Goal: Information Seeking & Learning: Learn about a topic

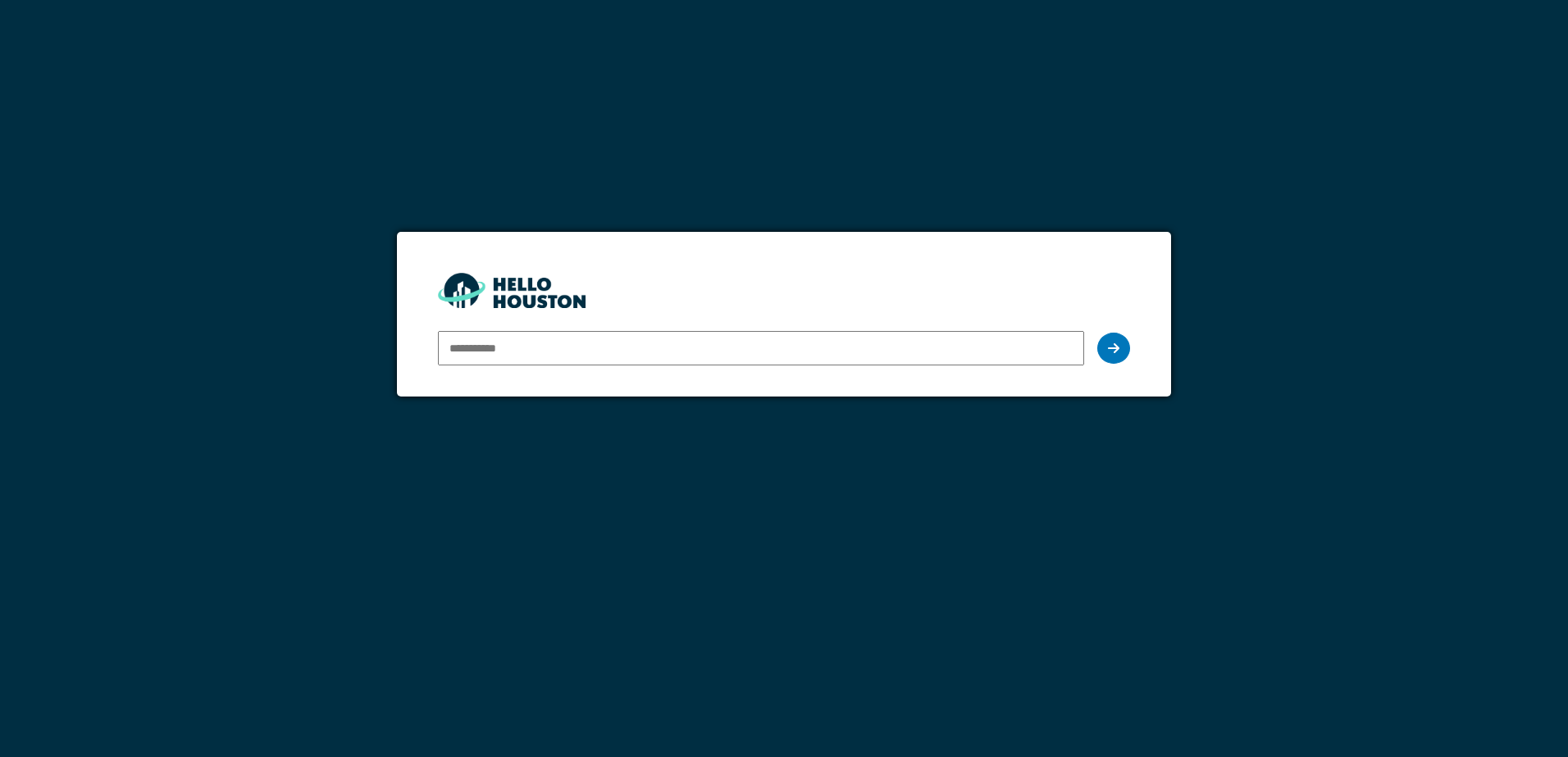
type input "**********"
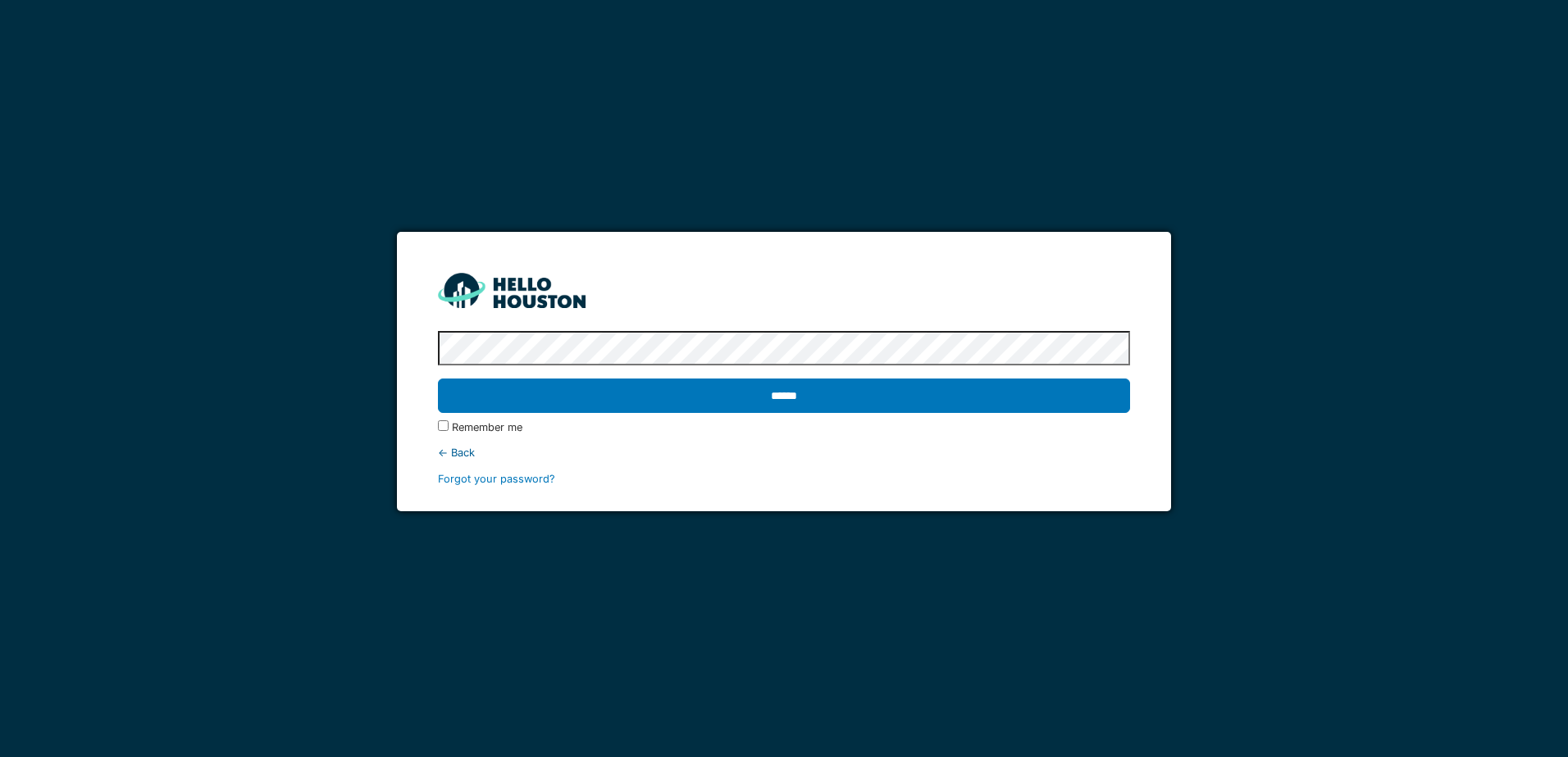
click at [438, 378] on input "******" at bounding box center [783, 395] width 691 height 34
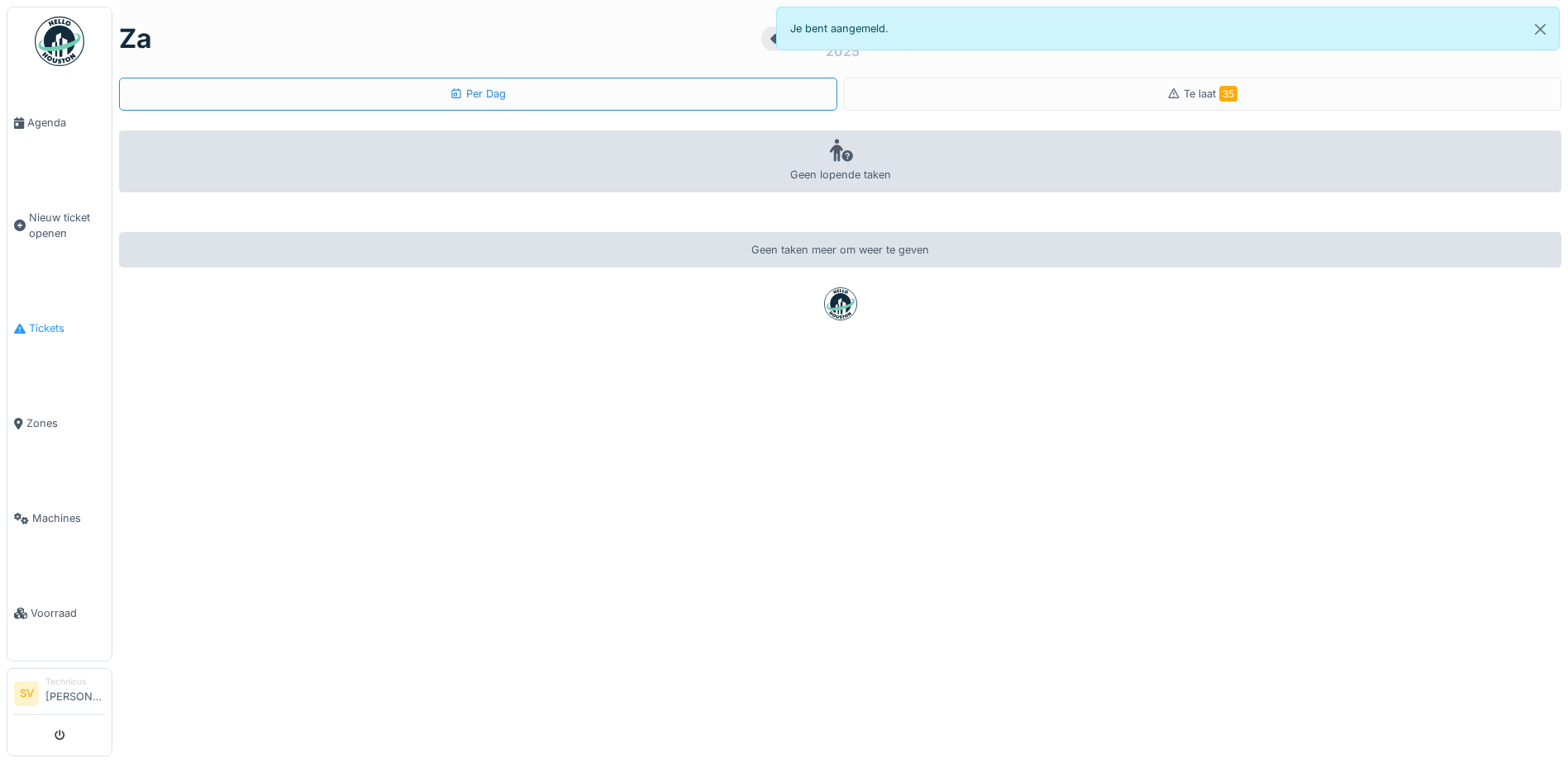
click at [44, 320] on span "Tickets" at bounding box center [67, 328] width 76 height 16
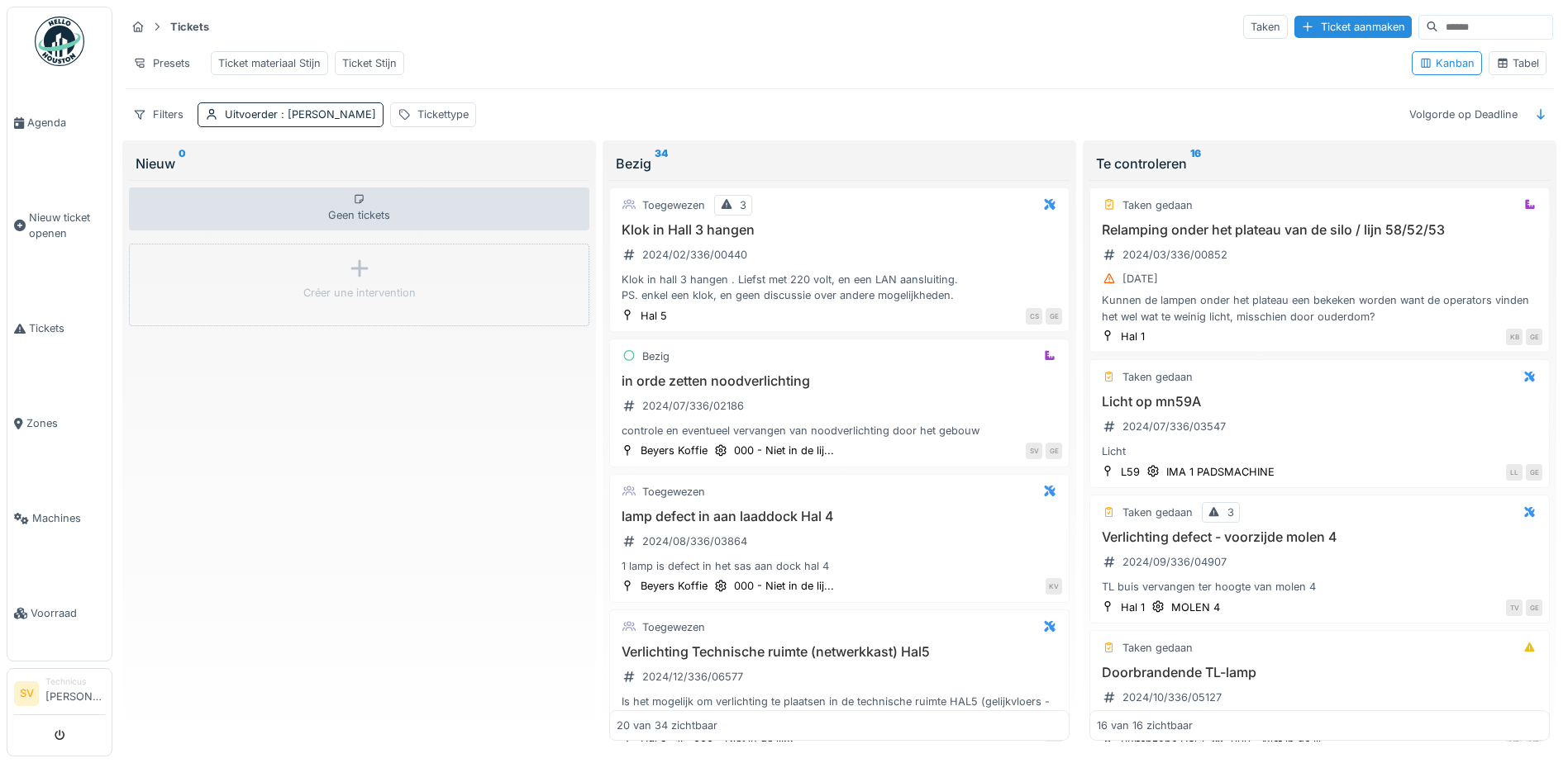
click at [1514, 71] on div "Tabel" at bounding box center [1517, 63] width 43 height 16
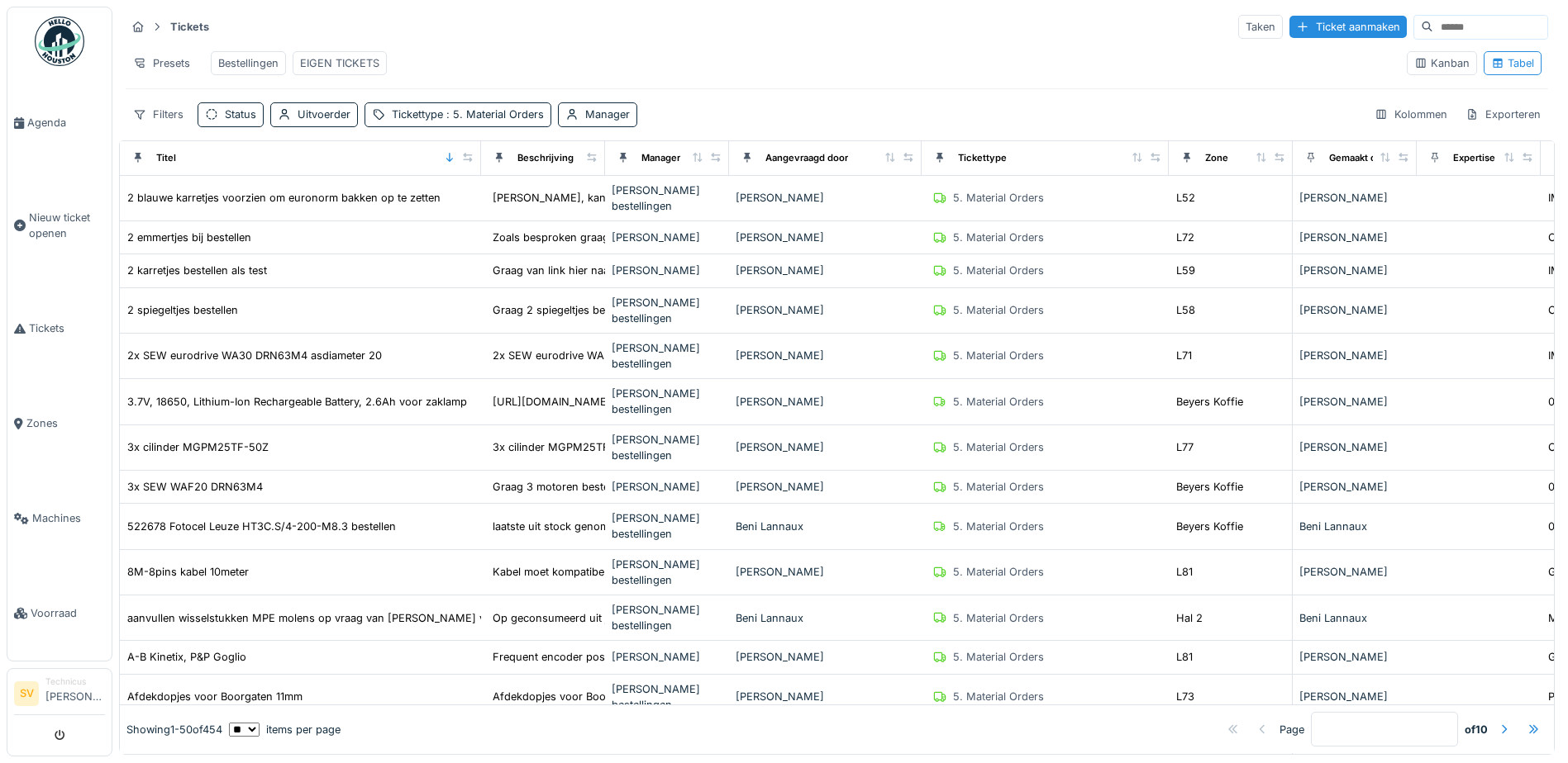
click at [1433, 28] on input at bounding box center [1490, 28] width 114 height 23
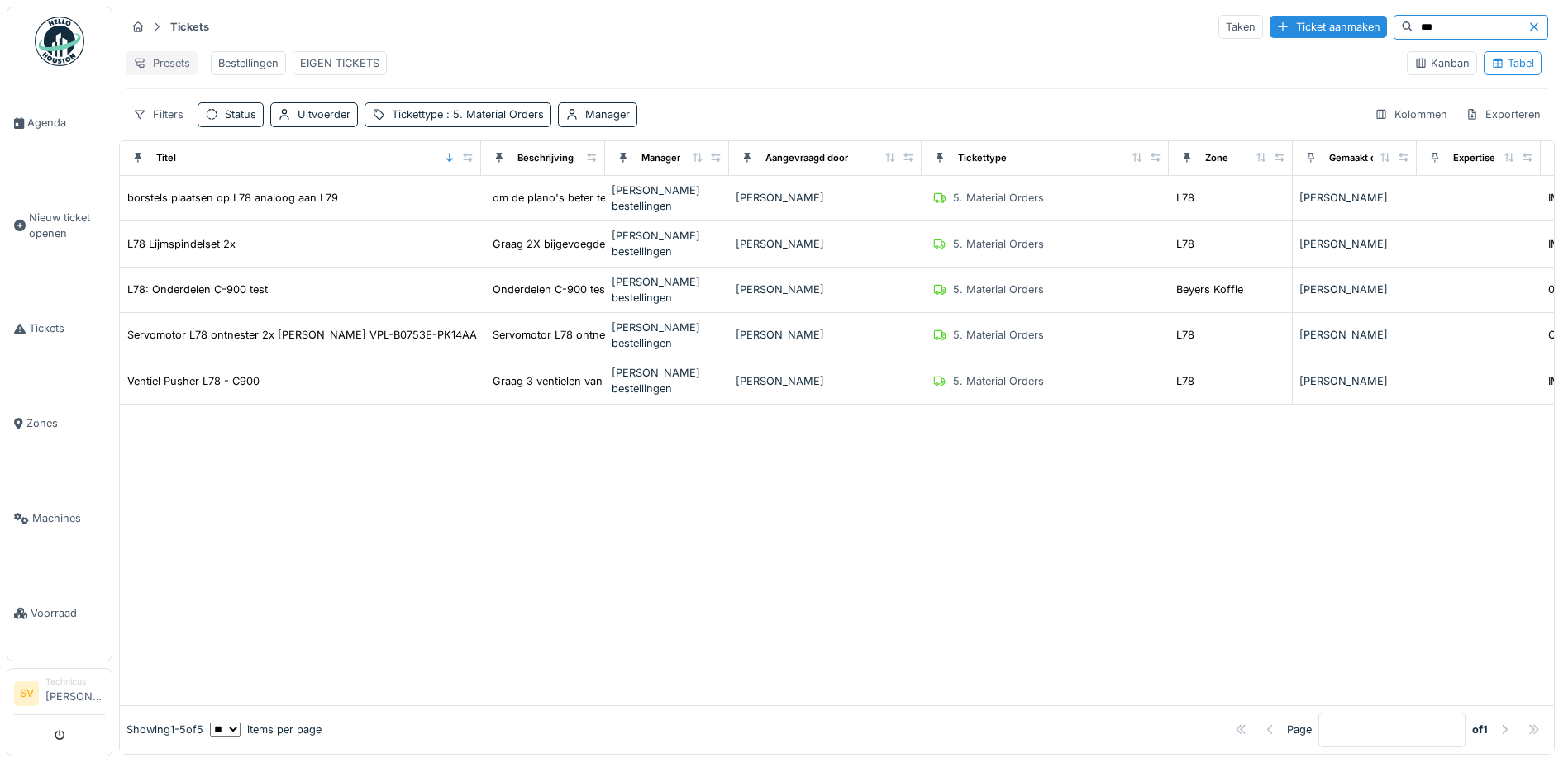
type input "***"
click at [153, 62] on div "Presets" at bounding box center [162, 63] width 72 height 24
click at [164, 100] on div "Nieuwe weergave" at bounding box center [203, 100] width 146 height 25
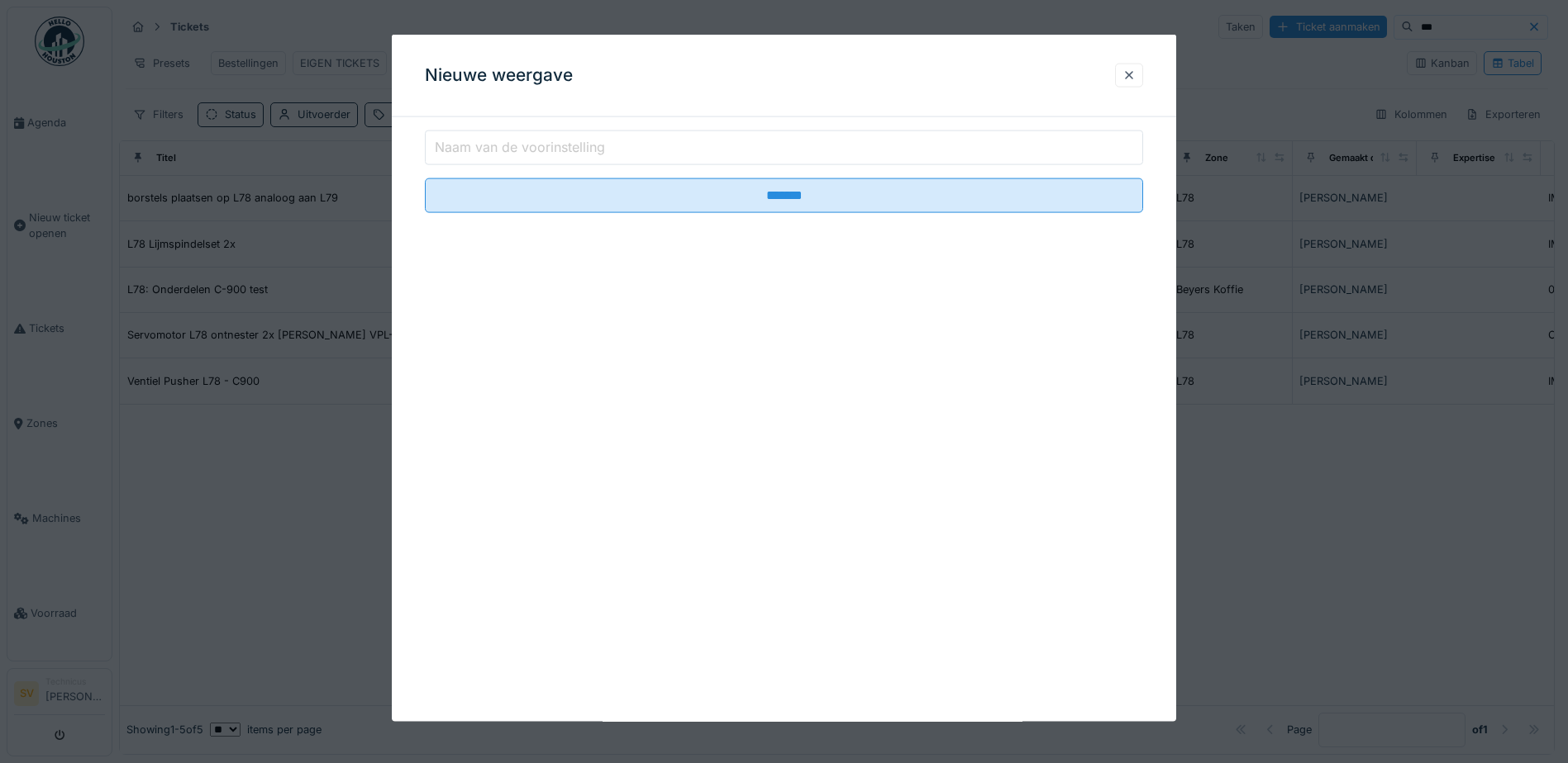
click at [647, 152] on input "Naam van de voorinstelling" at bounding box center [784, 147] width 718 height 34
type input "**********"
click at [424, 178] on input "*******" at bounding box center [784, 195] width 718 height 34
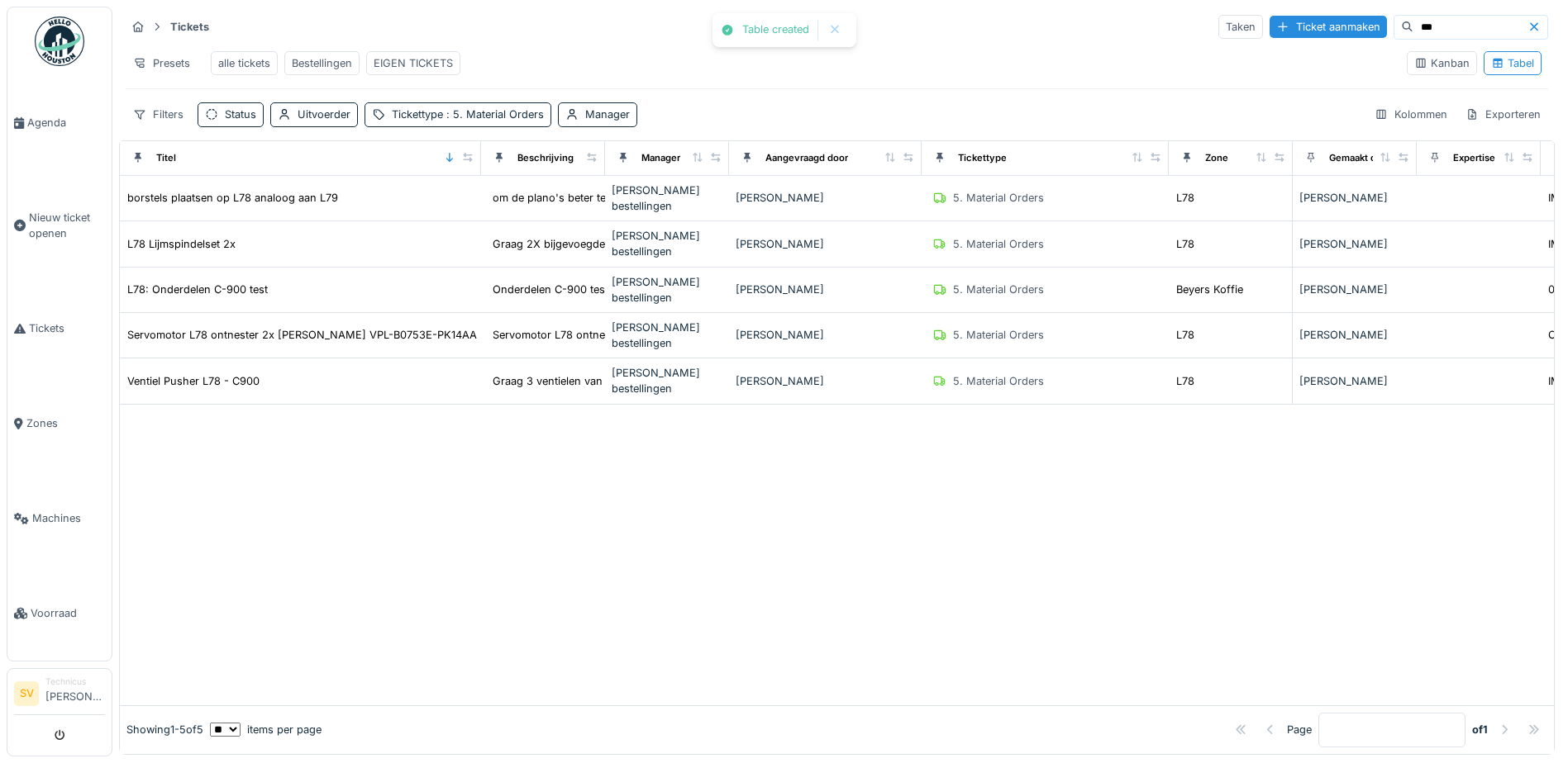
click at [241, 64] on div "alle tickets" at bounding box center [244, 63] width 52 height 16
click at [226, 122] on div "Status" at bounding box center [241, 114] width 32 height 16
click at [302, 122] on div "Uitvoerder" at bounding box center [323, 114] width 53 height 16
click at [492, 120] on span ": 5. Material Orders" at bounding box center [493, 114] width 100 height 13
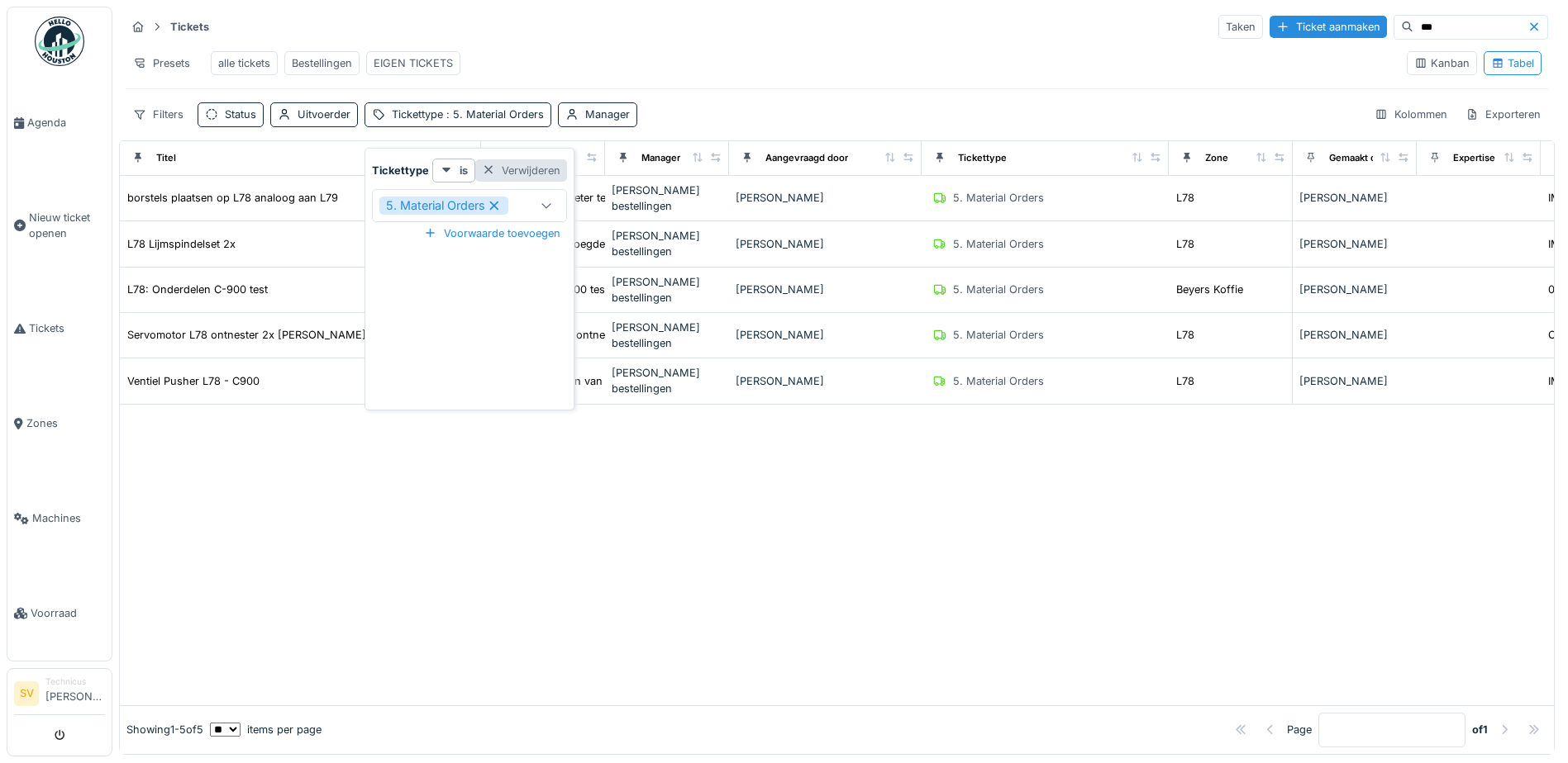
click at [508, 177] on div "Verwijderen" at bounding box center [522, 171] width 92 height 23
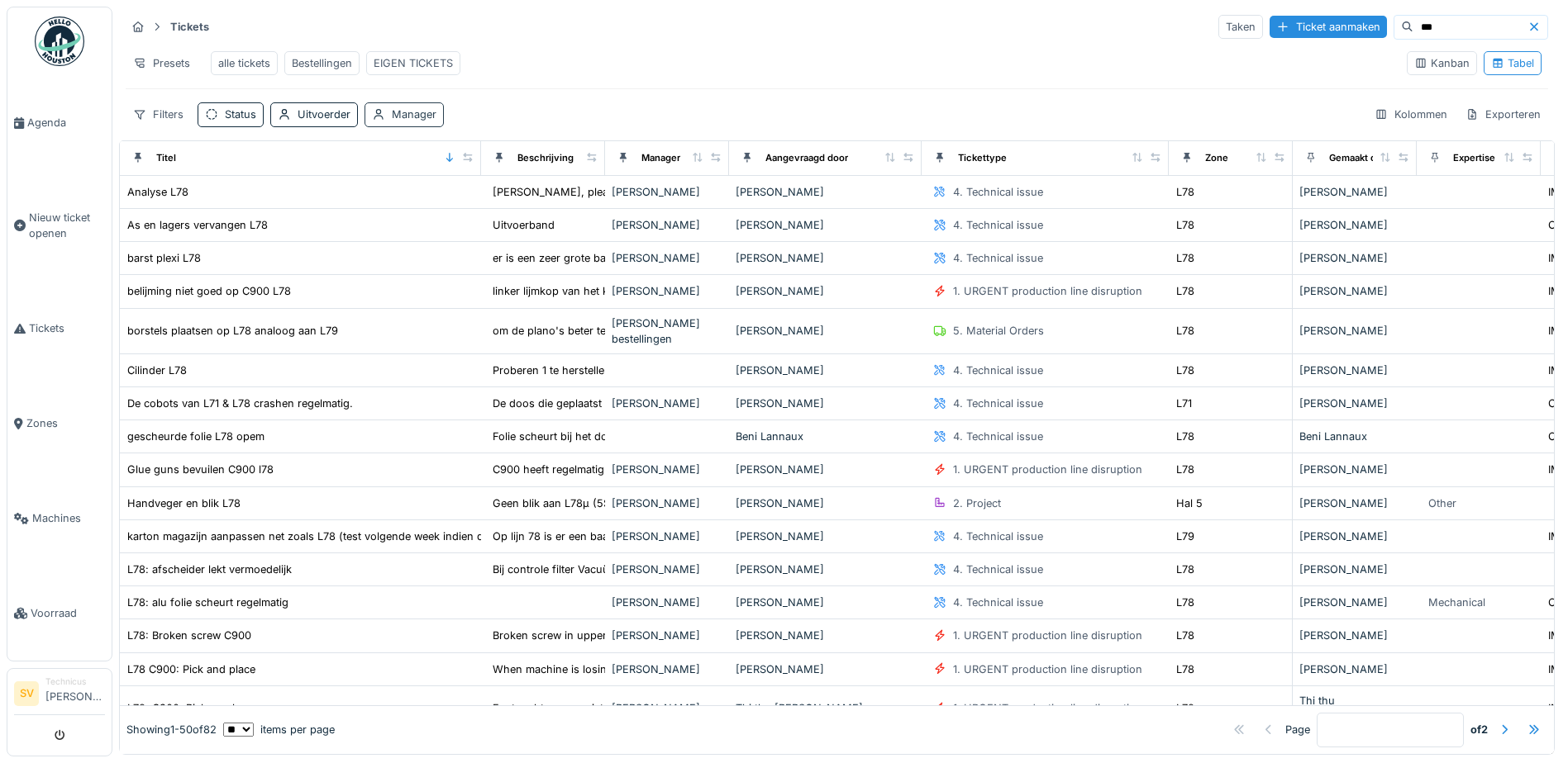
click at [385, 120] on icon at bounding box center [378, 114] width 13 height 11
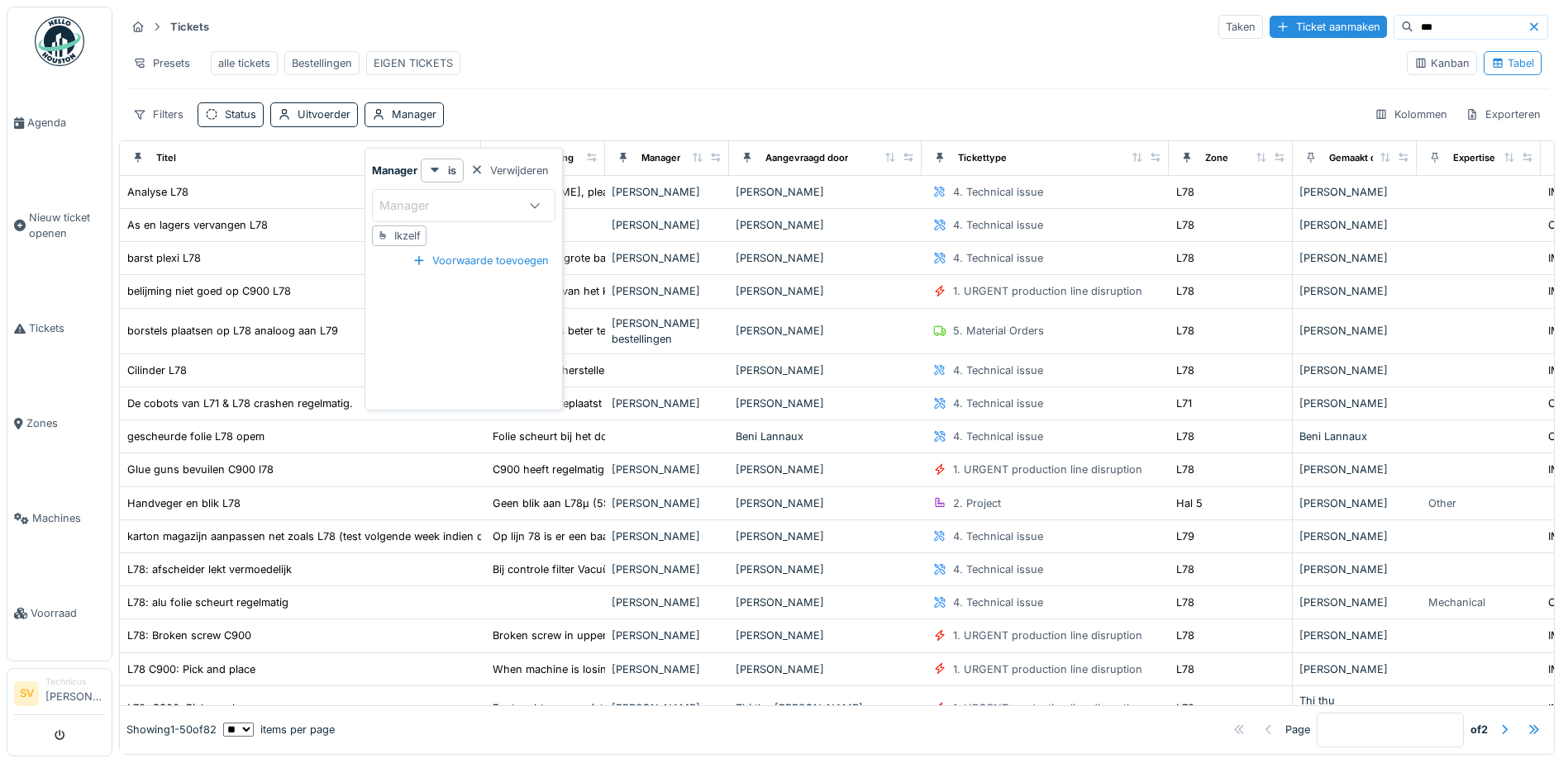
click at [573, 102] on div "Tickets Taken Ticket aanmaken *** Presets alle tickets Bestellingen EIGEN TICKE…" at bounding box center [836, 70] width 1436 height 127
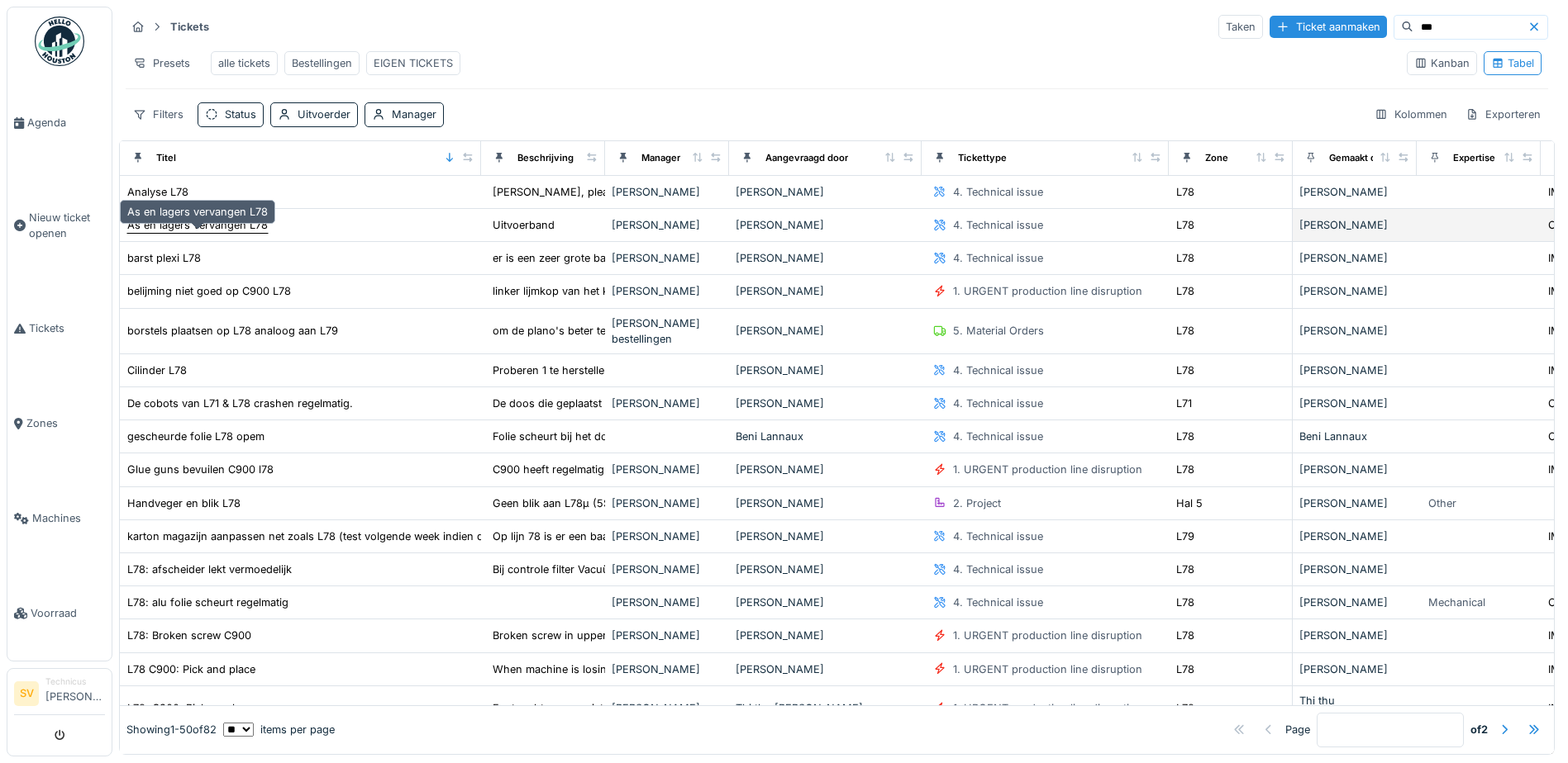
click at [200, 233] on div "As en lagers vervangen L78" at bounding box center [198, 225] width 141 height 16
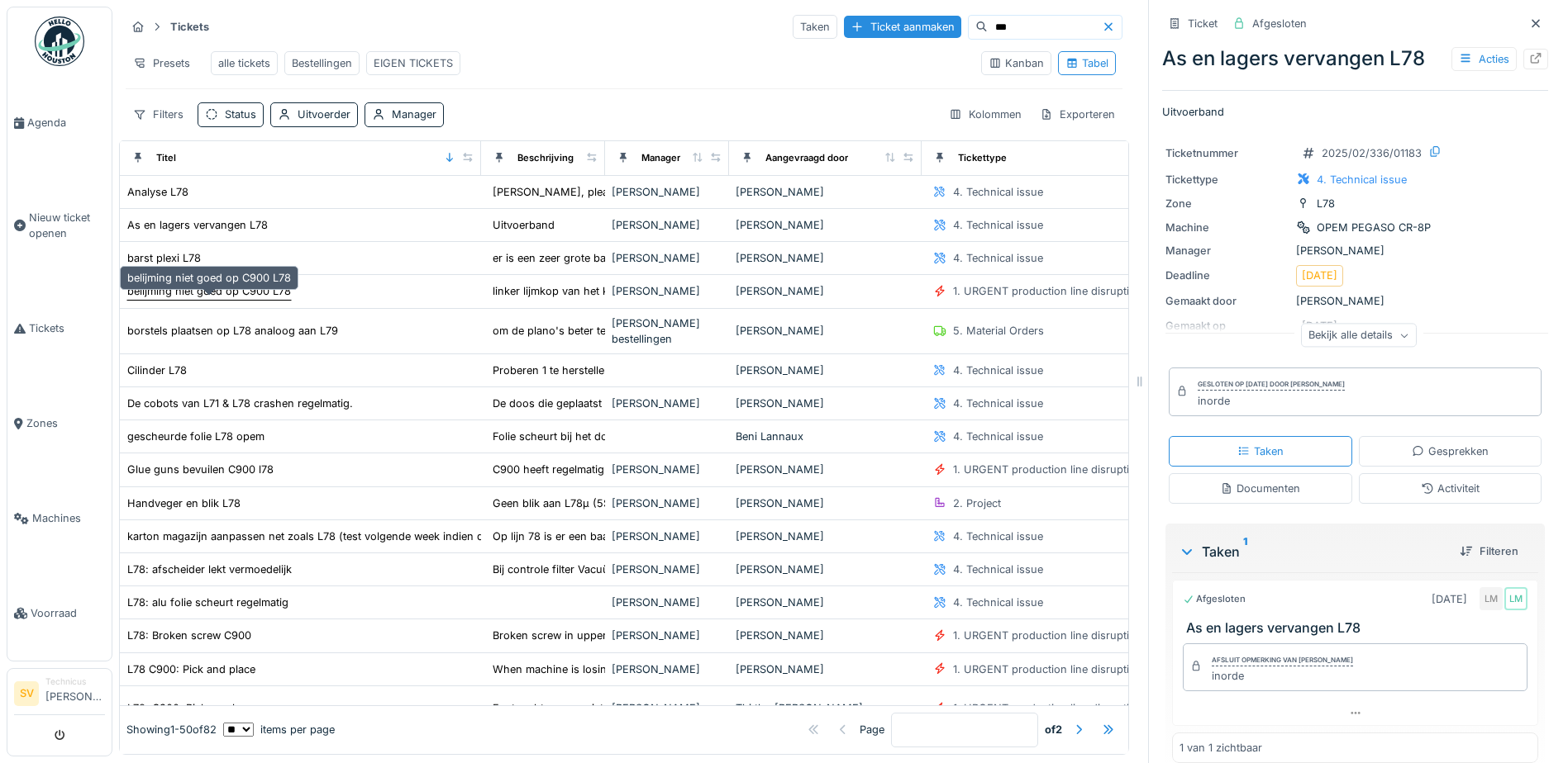
click at [203, 299] on div "belijming niet goed op C900 L78" at bounding box center [208, 291] width 163 height 16
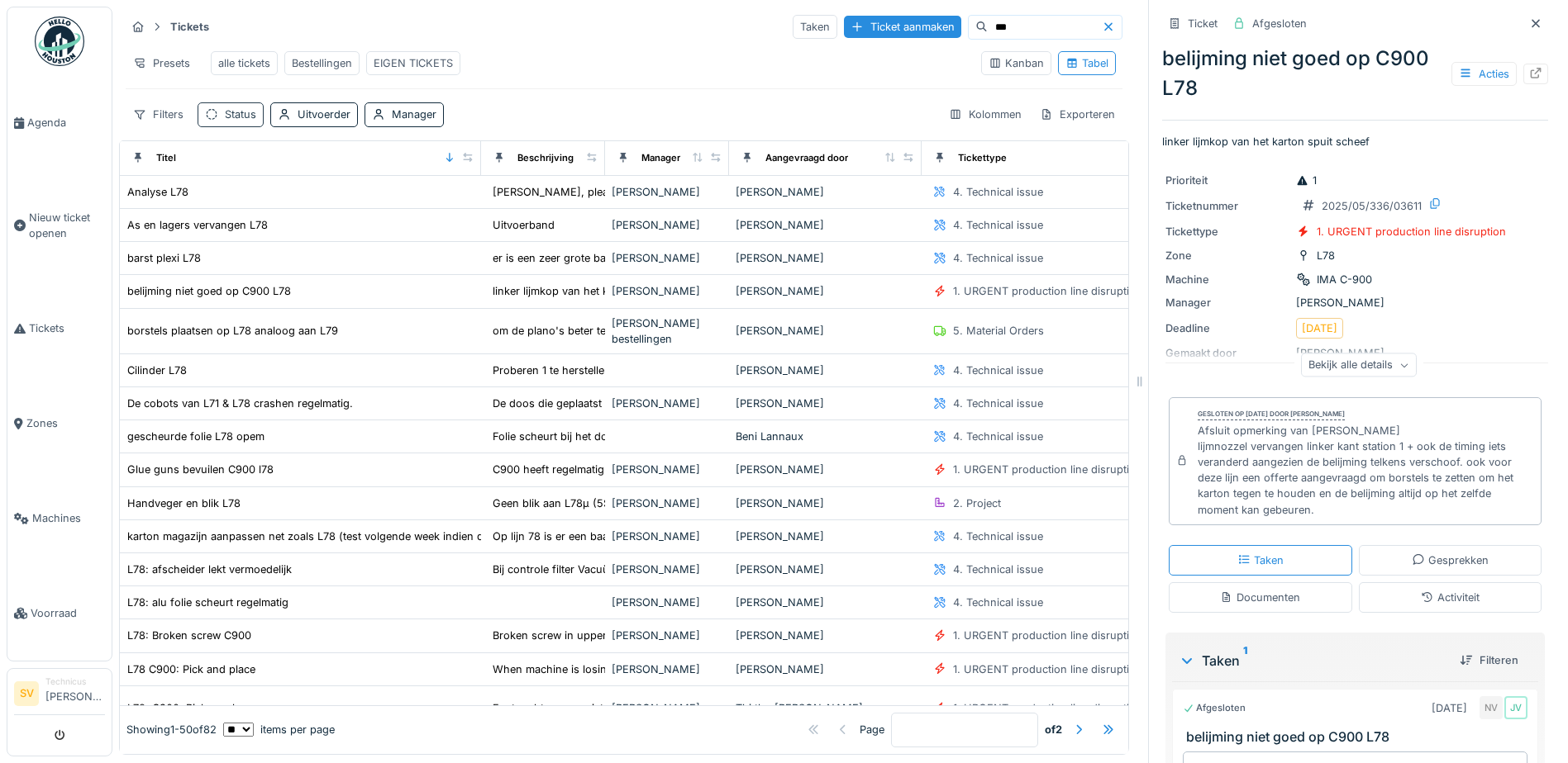
click at [241, 122] on div "Status" at bounding box center [241, 114] width 32 height 16
click at [357, 198] on div at bounding box center [356, 205] width 13 height 16
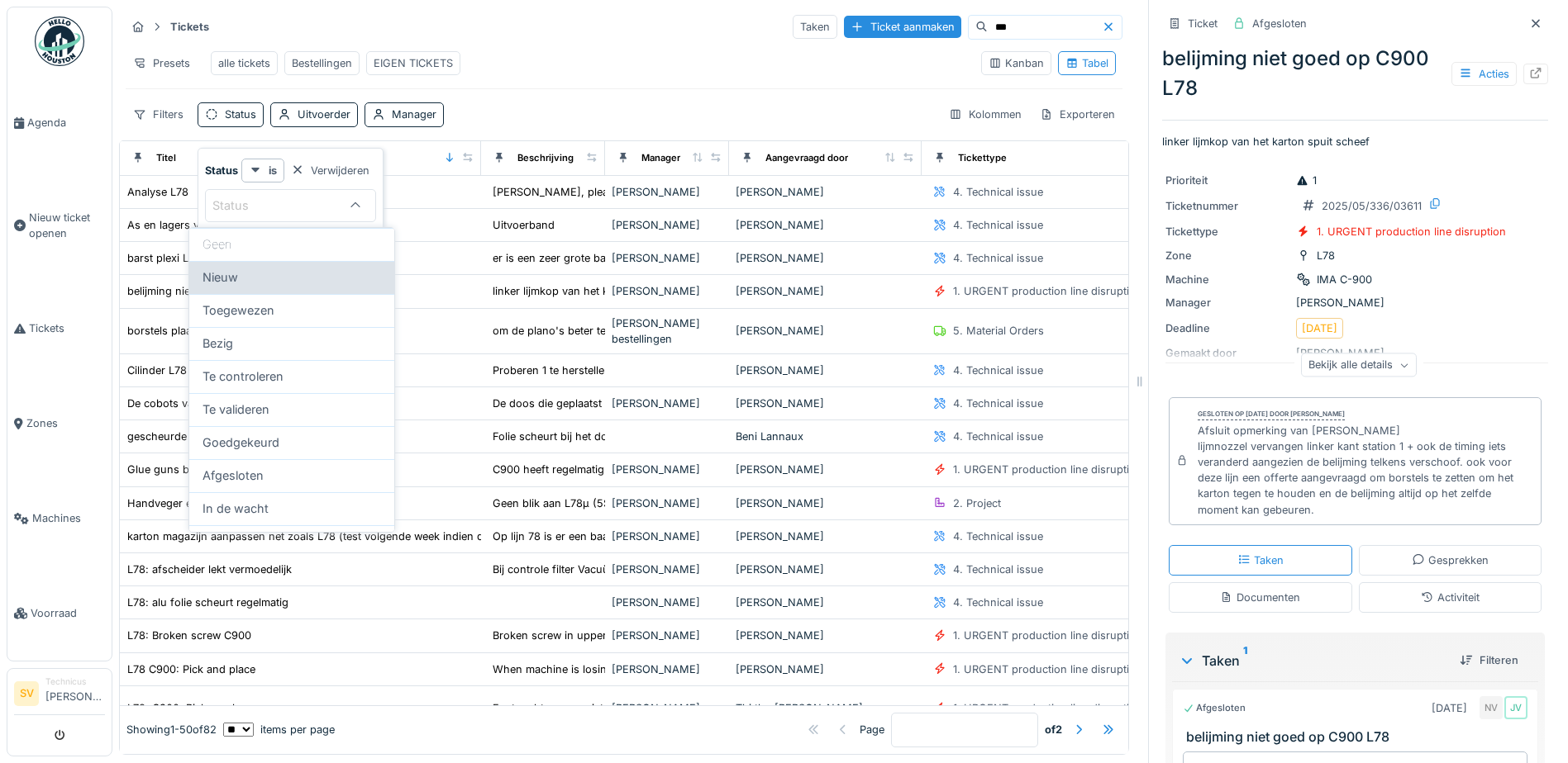
click at [241, 279] on div "Nieuw" at bounding box center [291, 278] width 178 height 18
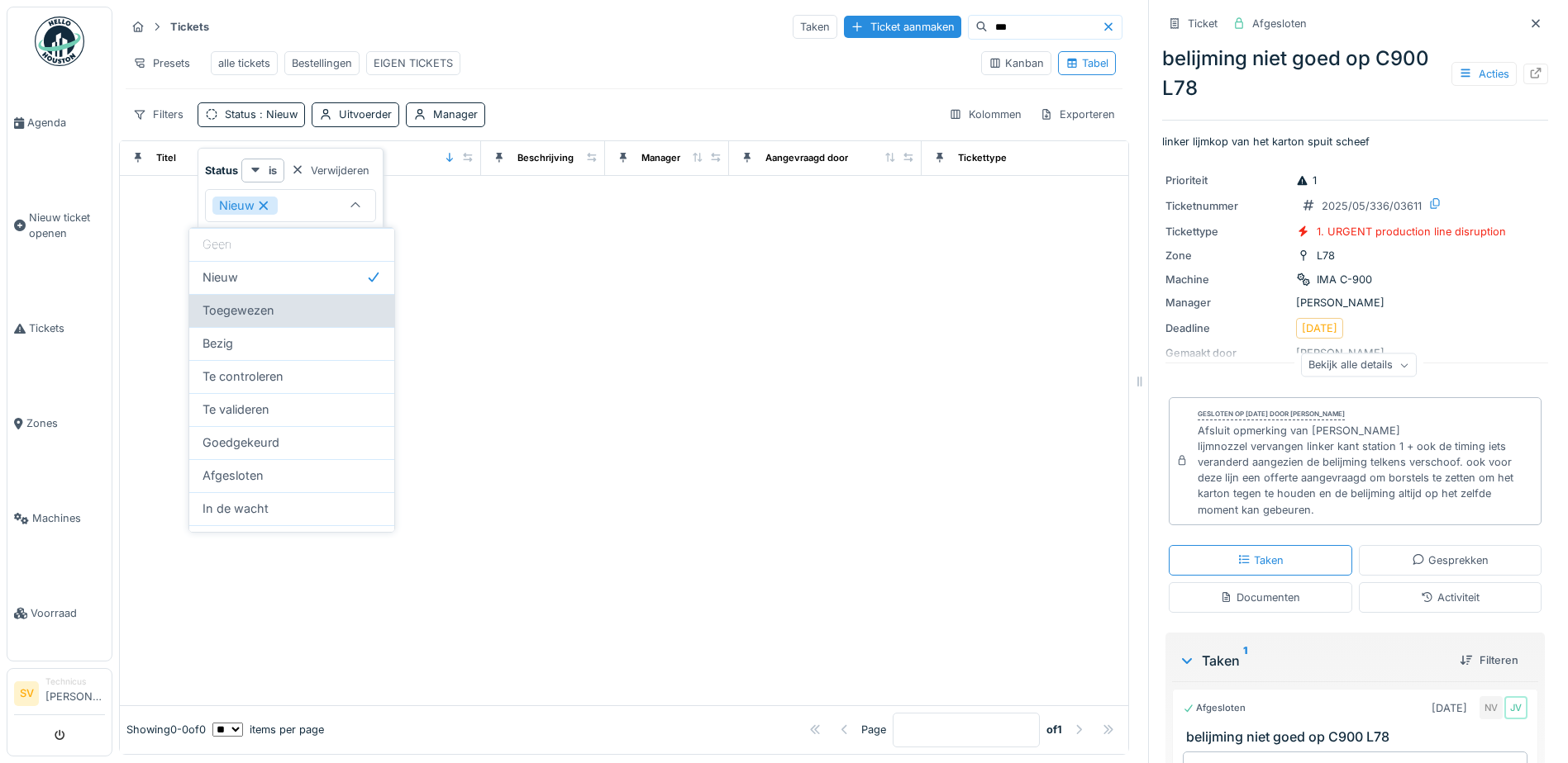
click at [280, 305] on div "Toegewezen" at bounding box center [291, 310] width 178 height 18
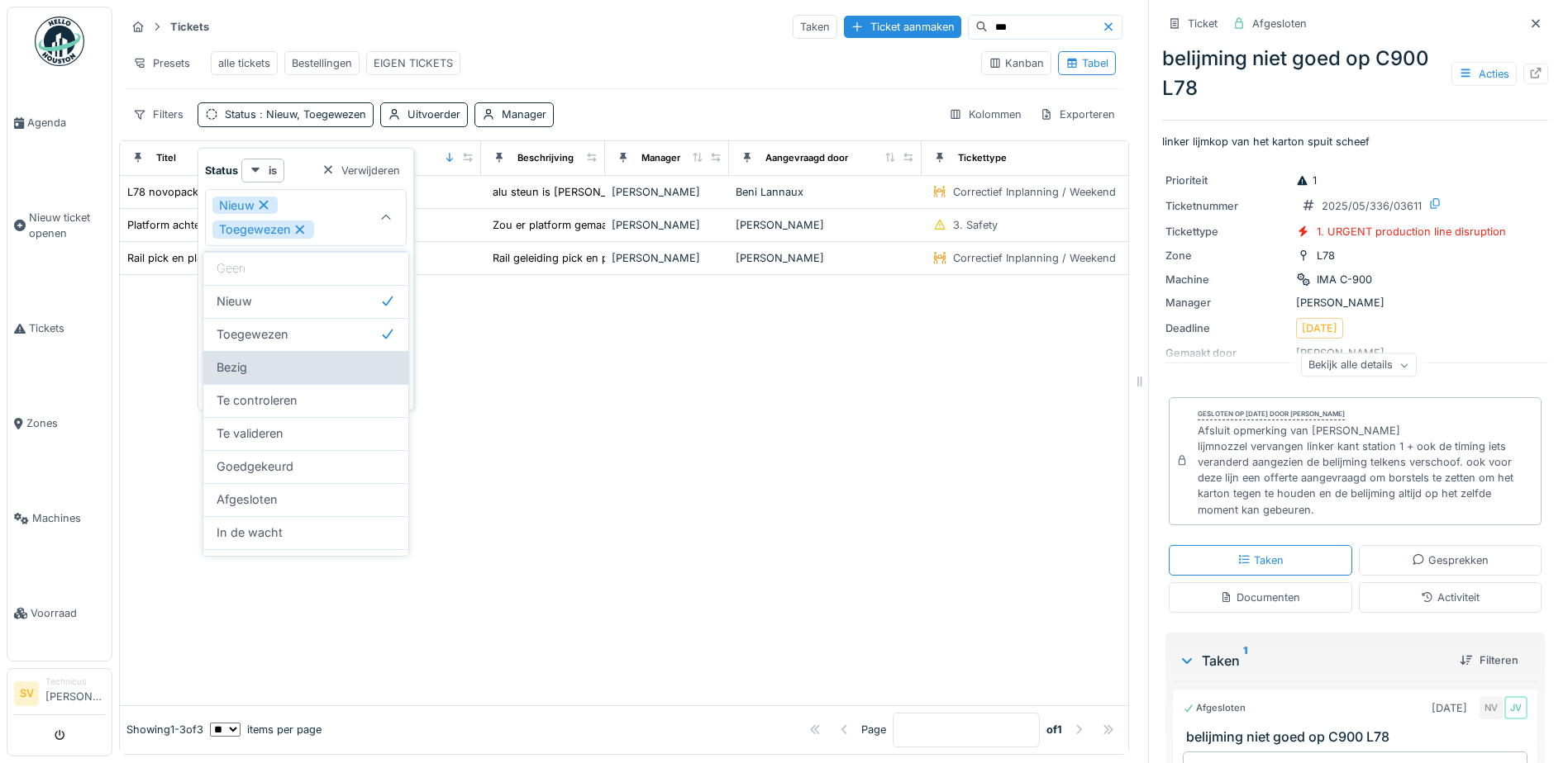
click at [269, 361] on div "Bezig" at bounding box center [306, 367] width 178 height 18
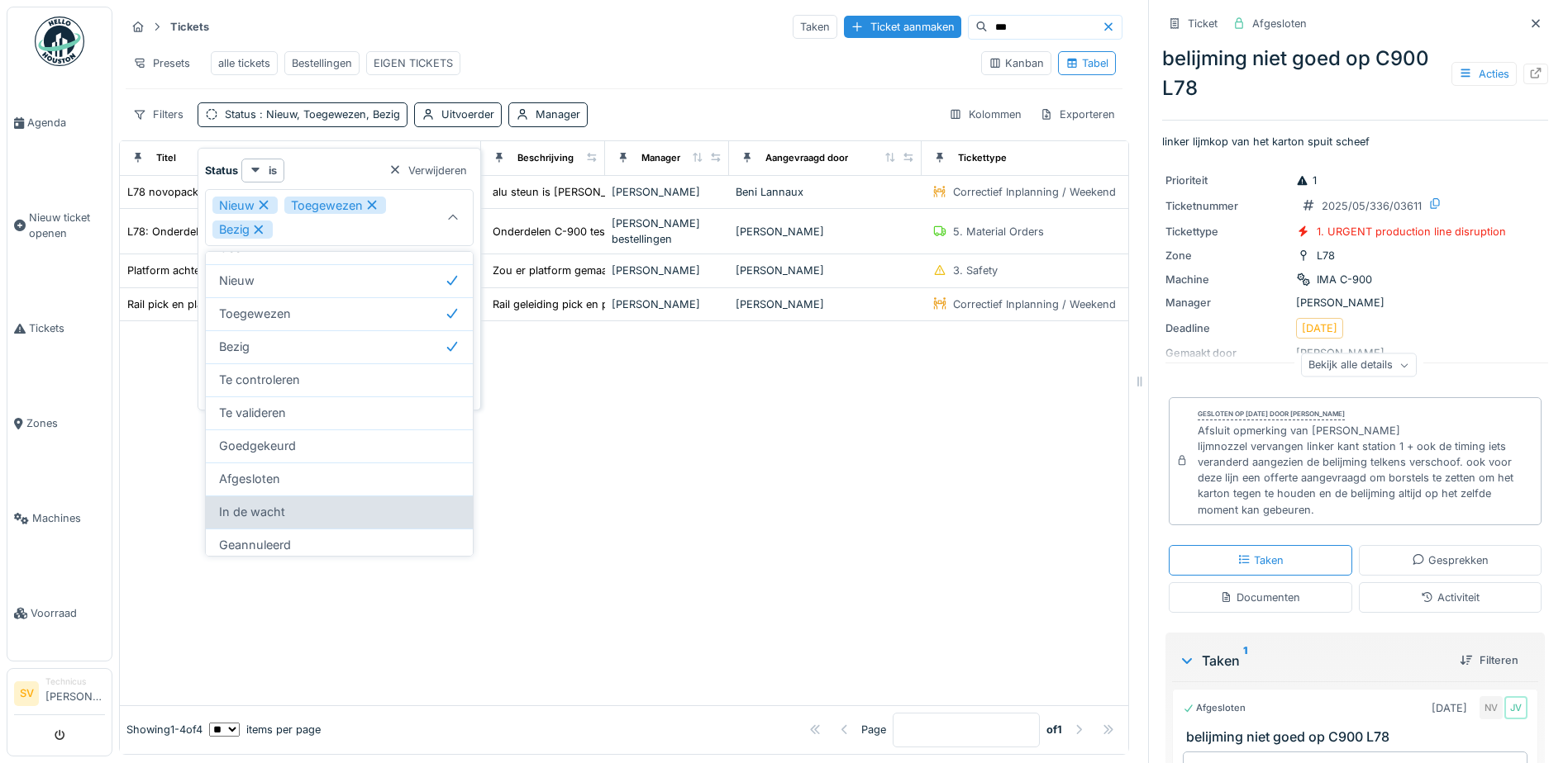
scroll to position [27, 0]
click at [262, 502] on span "In de wacht" at bounding box center [252, 506] width 66 height 18
type input "**********"
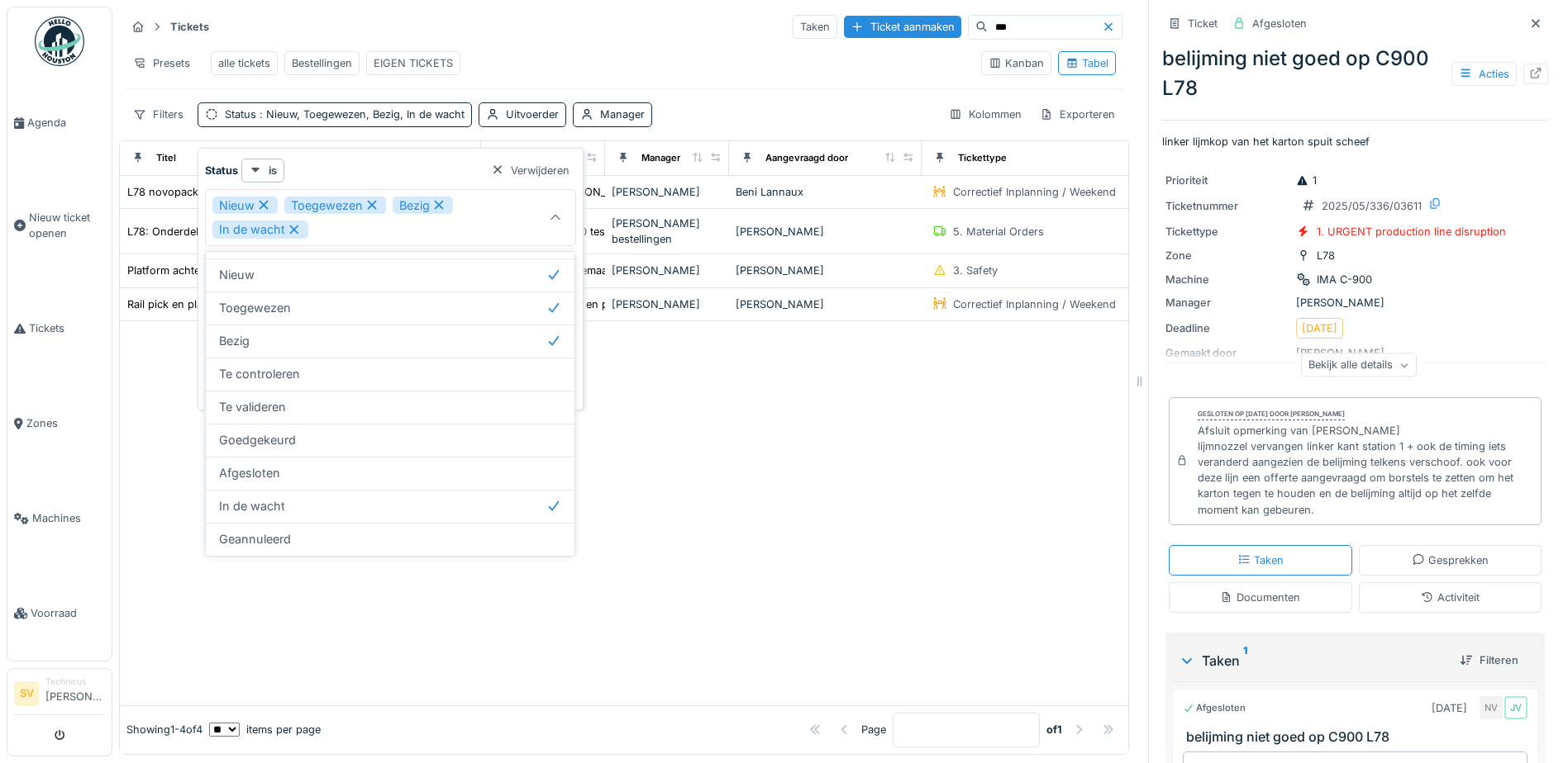
click at [648, 31] on div "Tickets Taken Ticket aanmaken ***" at bounding box center [624, 27] width 997 height 28
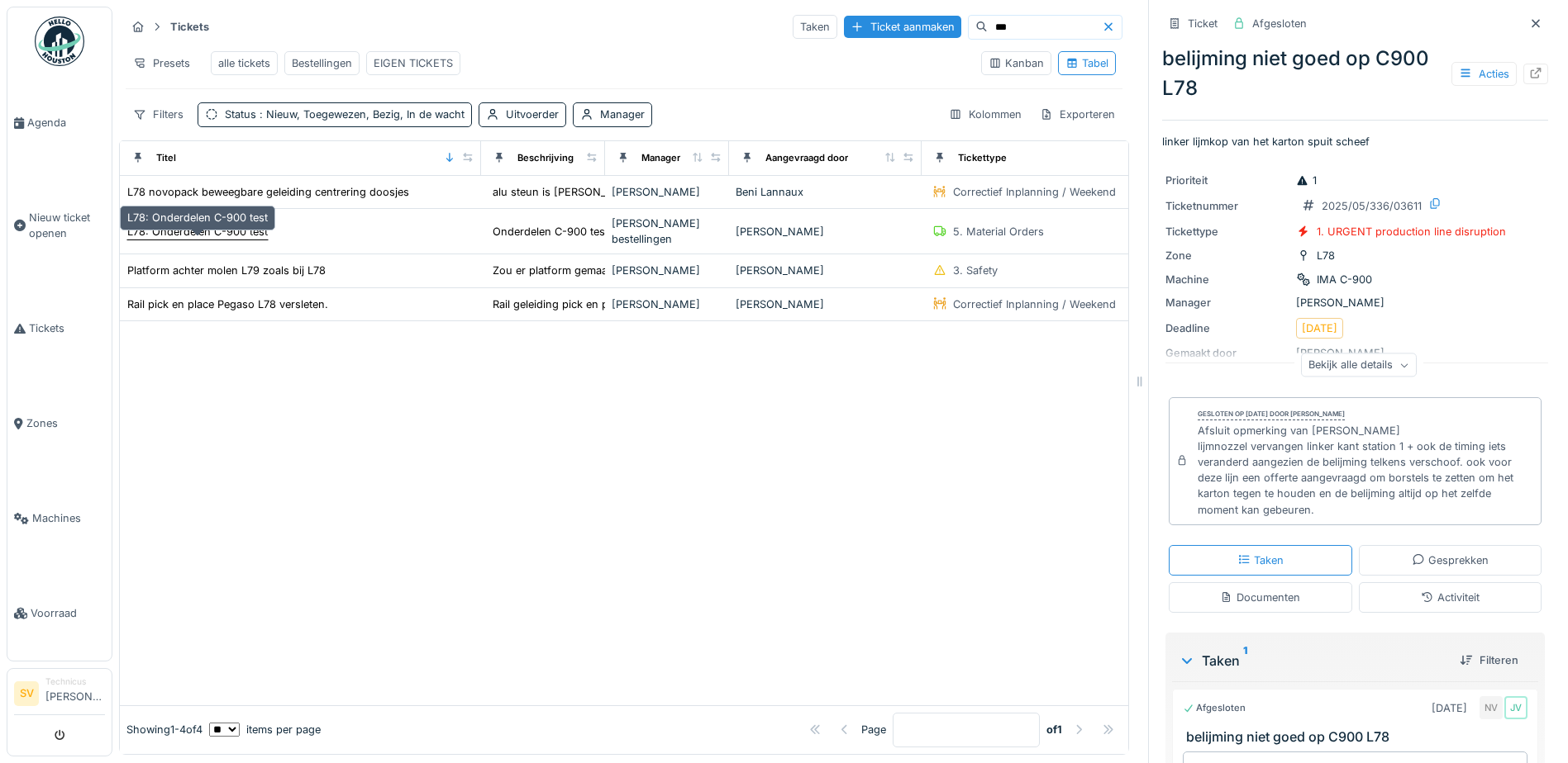
click at [214, 239] on div "L78: Onderdelen C-900 test" at bounding box center [198, 232] width 141 height 16
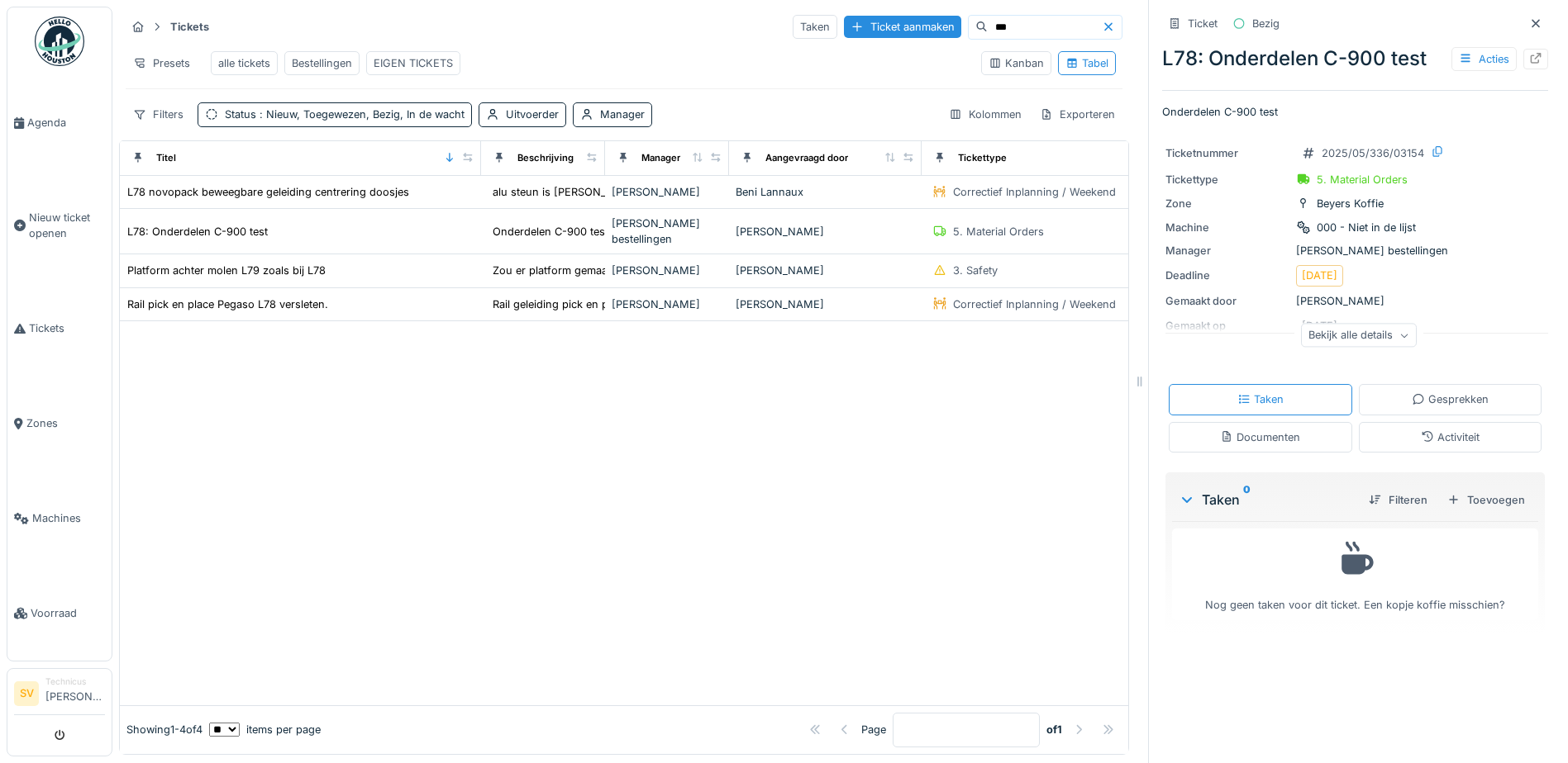
click at [1352, 330] on div "Bekijk alle details" at bounding box center [1359, 335] width 116 height 24
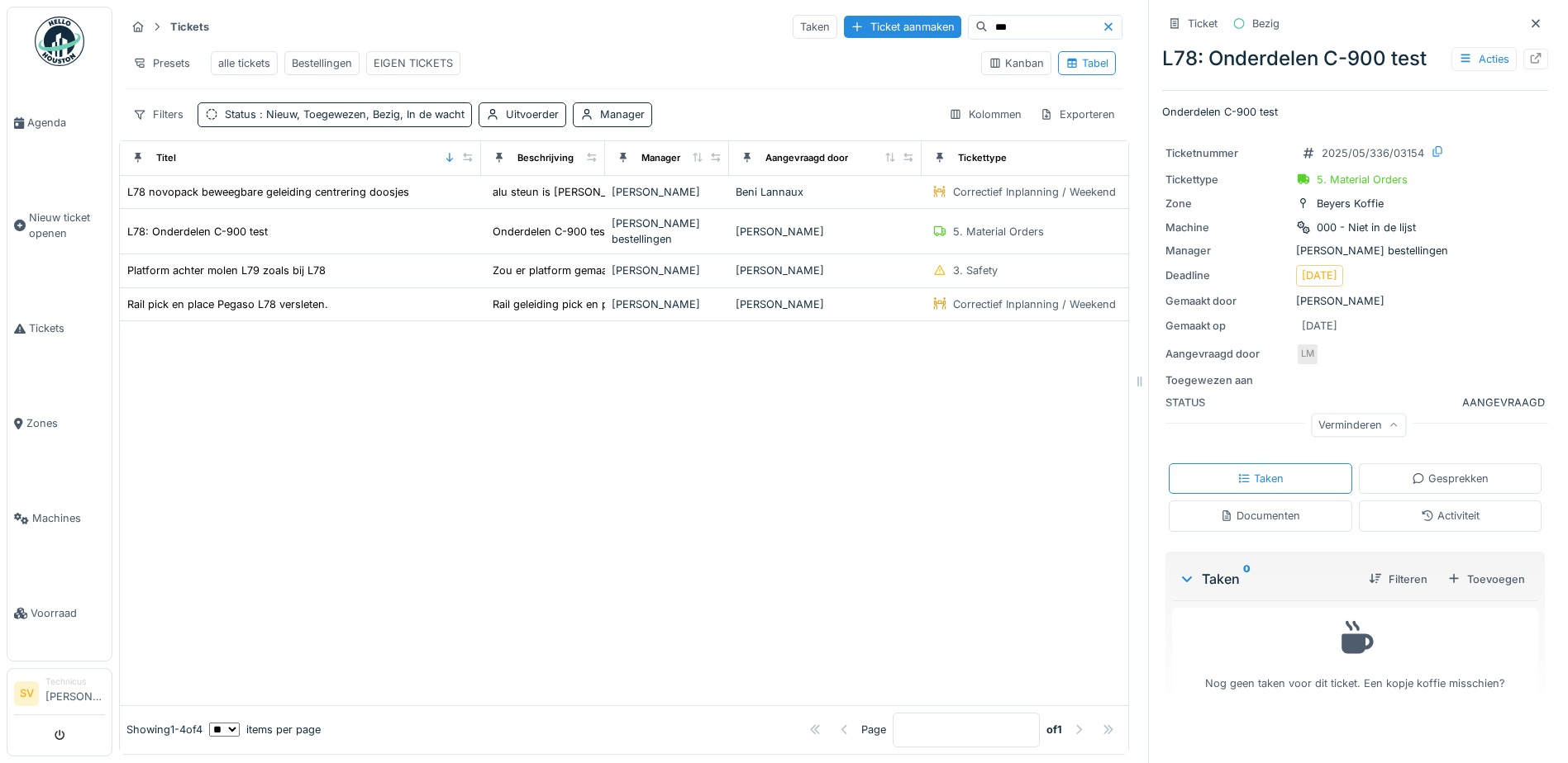
click at [1216, 530] on div "Documenten" at bounding box center [1260, 515] width 183 height 31
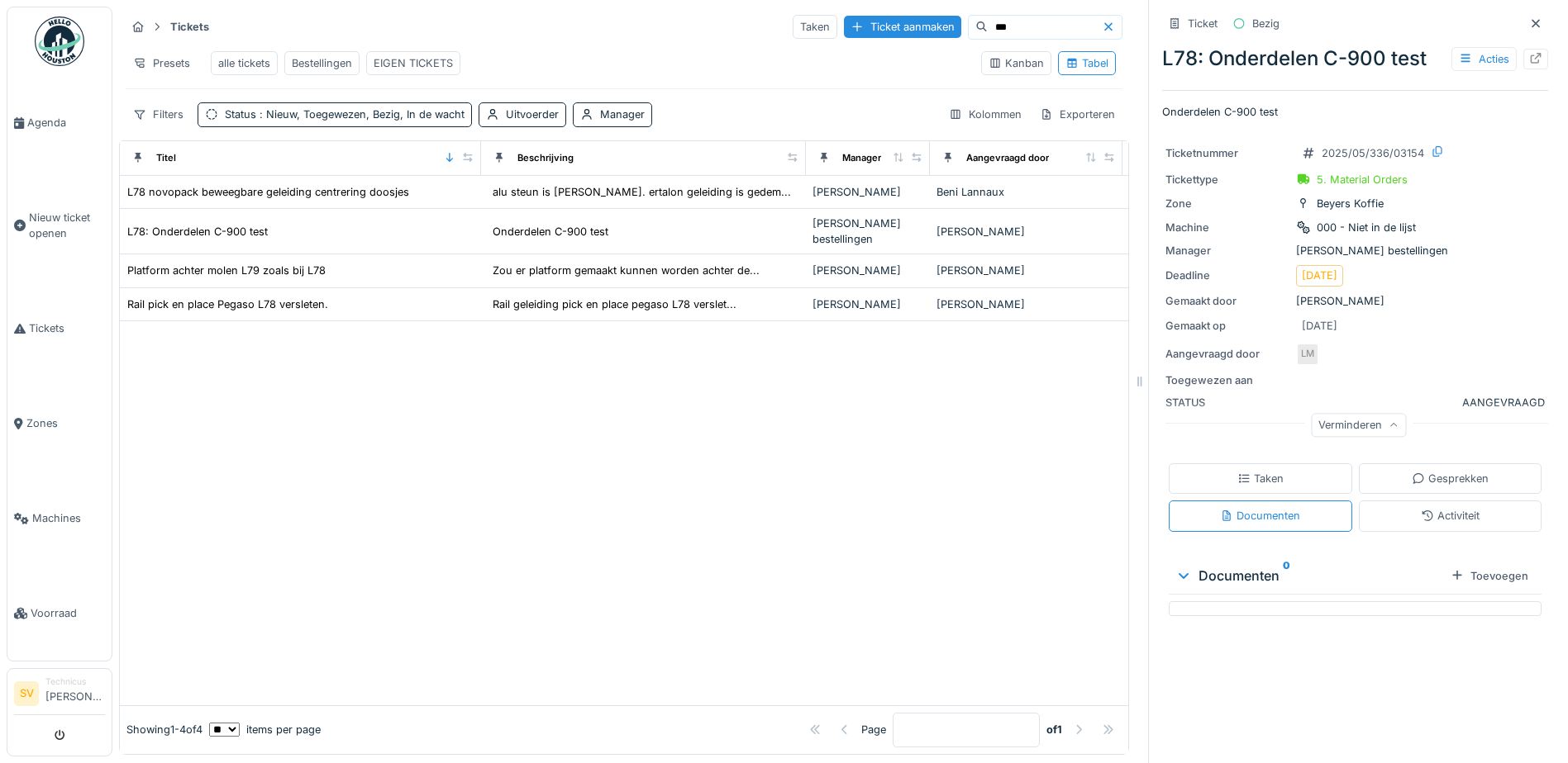
drag, startPoint x: 595, startPoint y: 158, endPoint x: 796, endPoint y: 168, distance: 201.2
click at [796, 168] on th "Beschrijving" at bounding box center [644, 158] width 325 height 34
click at [234, 228] on div "L78: Onderdelen C-900 test" at bounding box center [198, 232] width 141 height 16
click at [293, 194] on div "L78 novopack beweegbare geleiding centrering doosjes" at bounding box center [268, 192] width 282 height 16
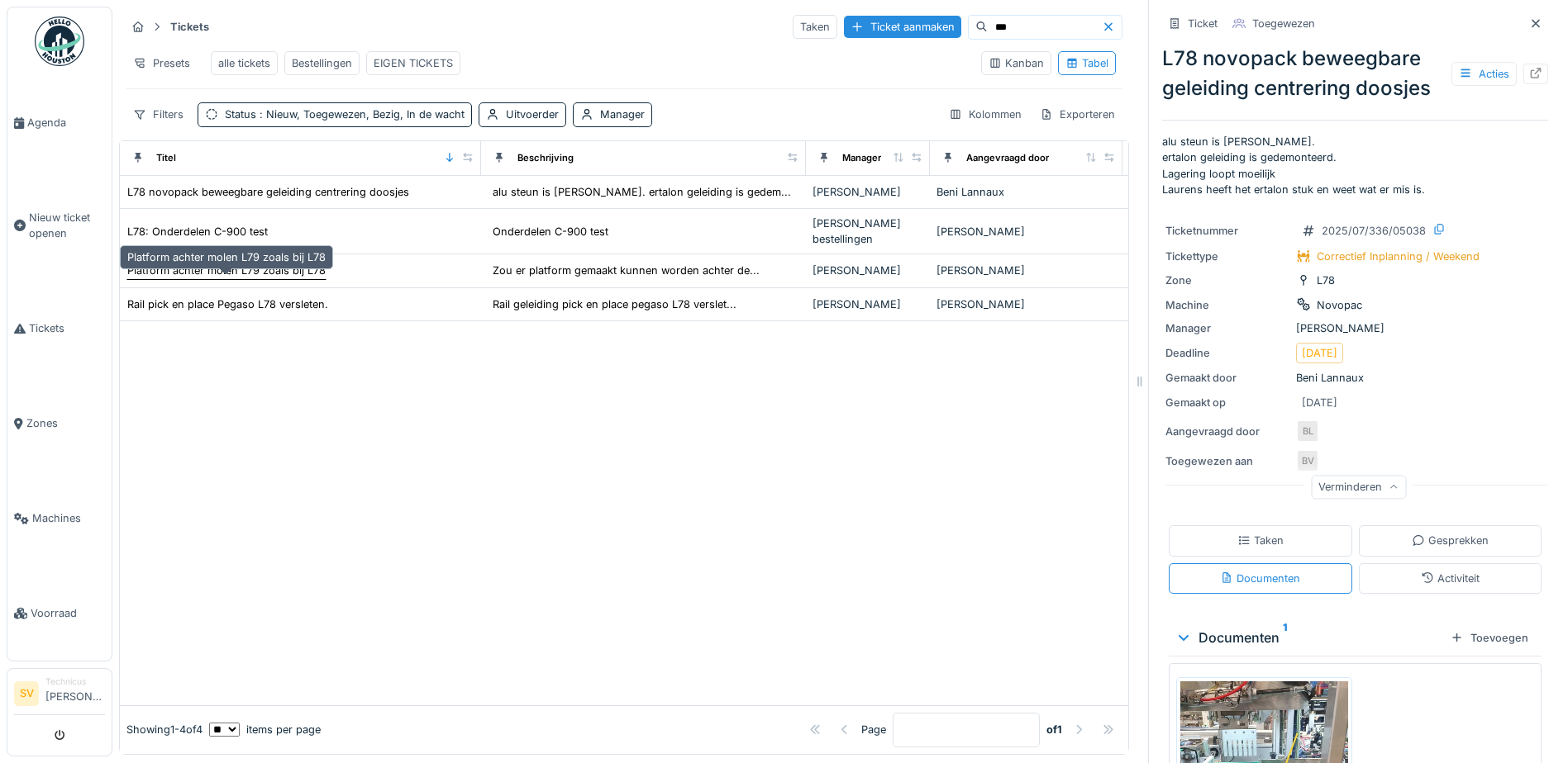
click at [255, 267] on div "Platform achter molen L79 zoals bij L78" at bounding box center [226, 270] width 198 height 16
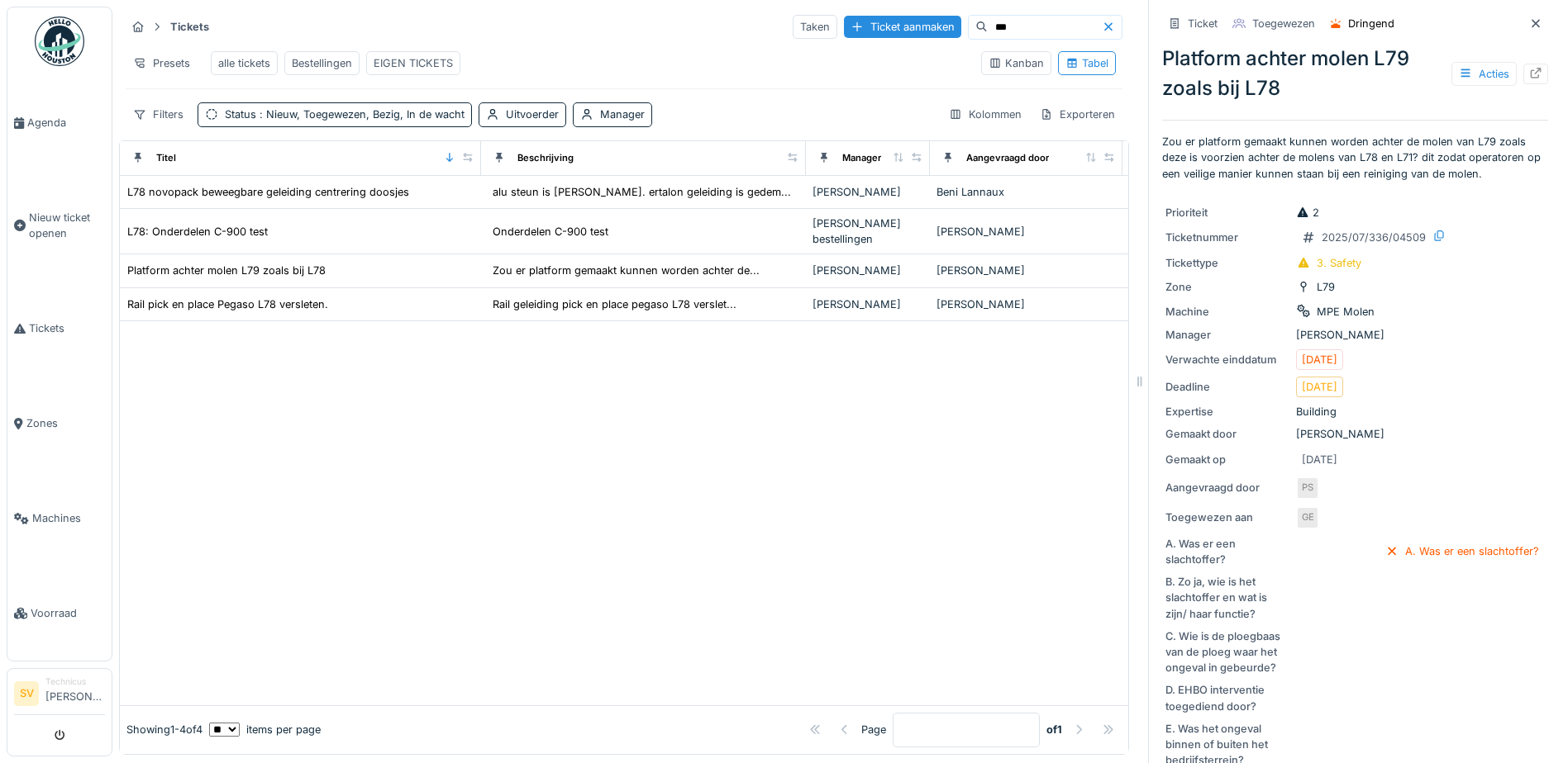
drag, startPoint x: 1006, startPoint y: 28, endPoint x: 815, endPoint y: -4, distance: 193.7
click at [815, 0] on html "Agenda Nieuw ticket openen Tickets Zones Machines Voorraad SV Technicus [PERSON…" at bounding box center [784, 382] width 1568 height 763
type input "****"
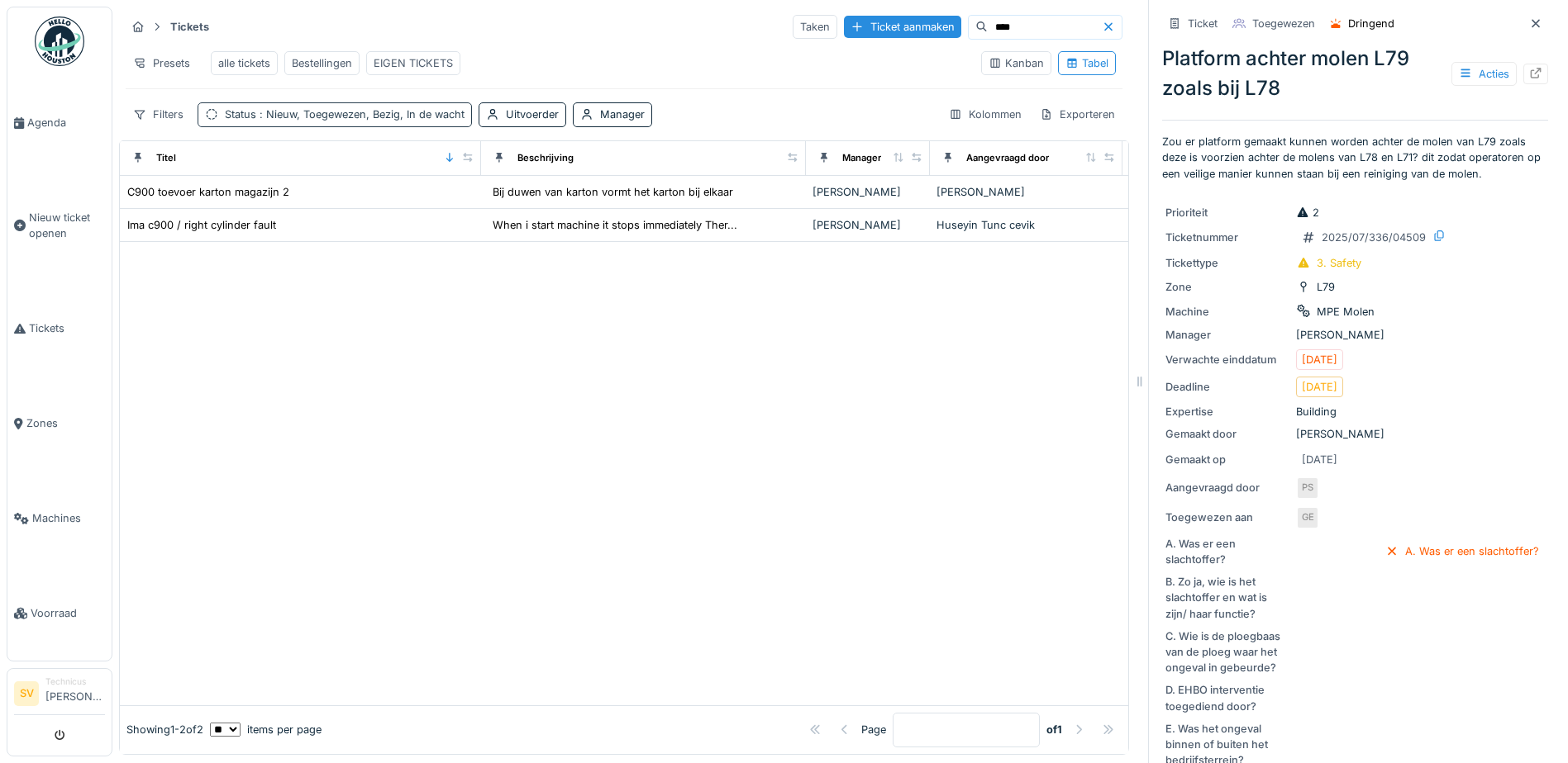
click at [423, 120] on span ": Nieuw, Toegewezen, Bezig, In de wacht" at bounding box center [360, 114] width 208 height 13
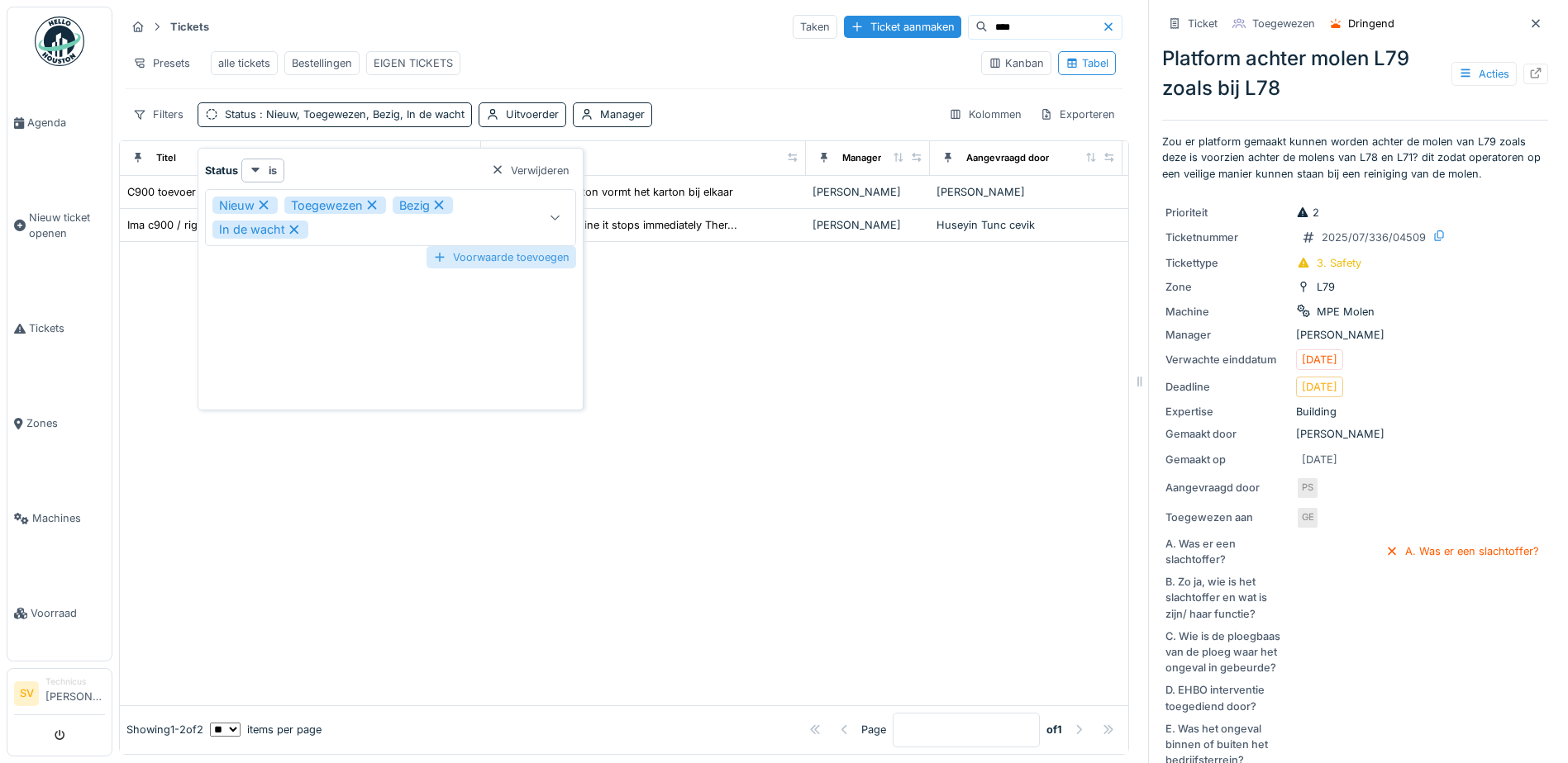
click at [467, 261] on div "Voorwaarde toevoegen" at bounding box center [501, 257] width 150 height 23
click at [560, 301] on icon at bounding box center [556, 299] width 13 height 11
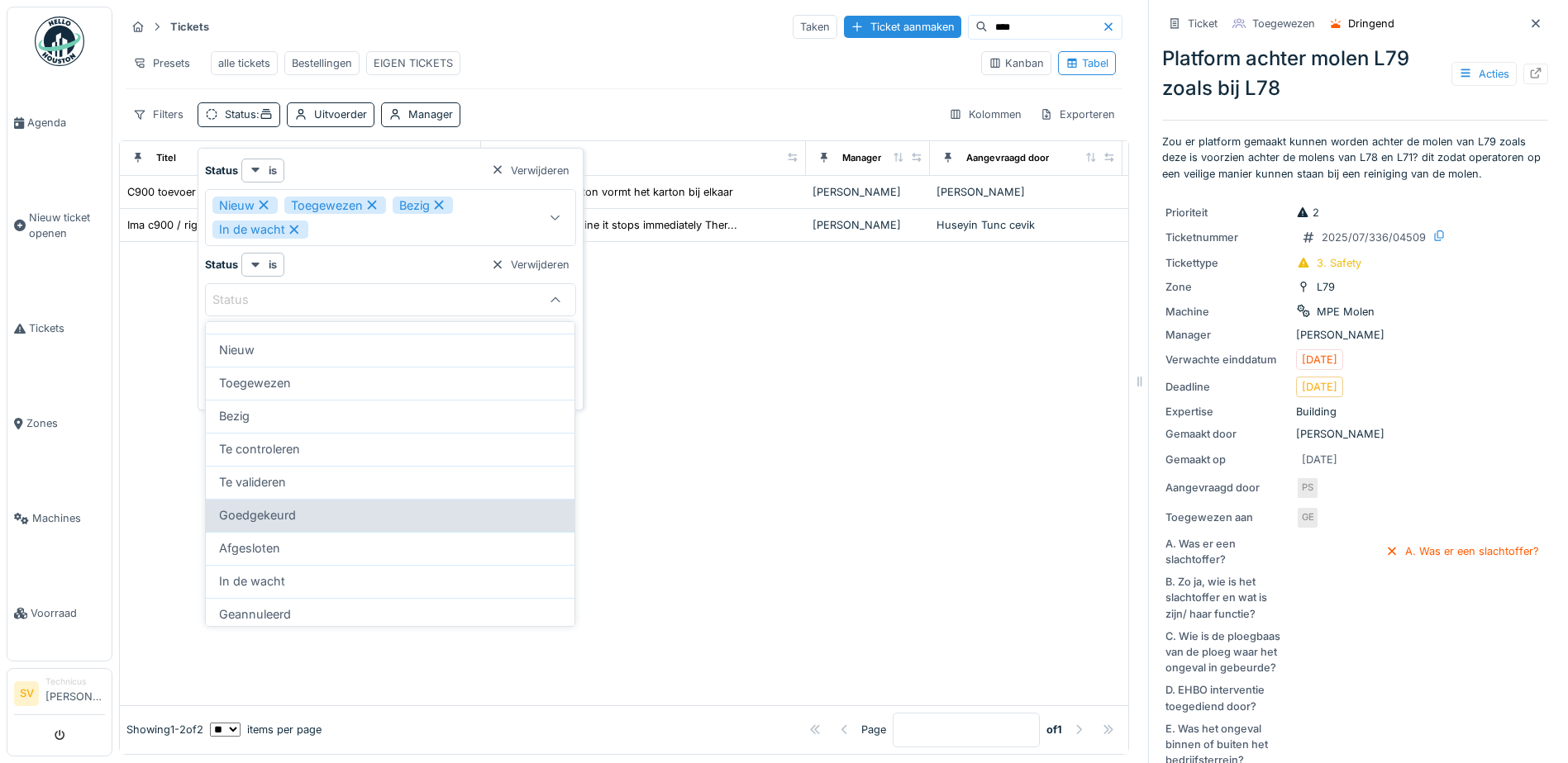
scroll to position [27, 0]
click at [894, 489] on div at bounding box center [624, 473] width 1008 height 463
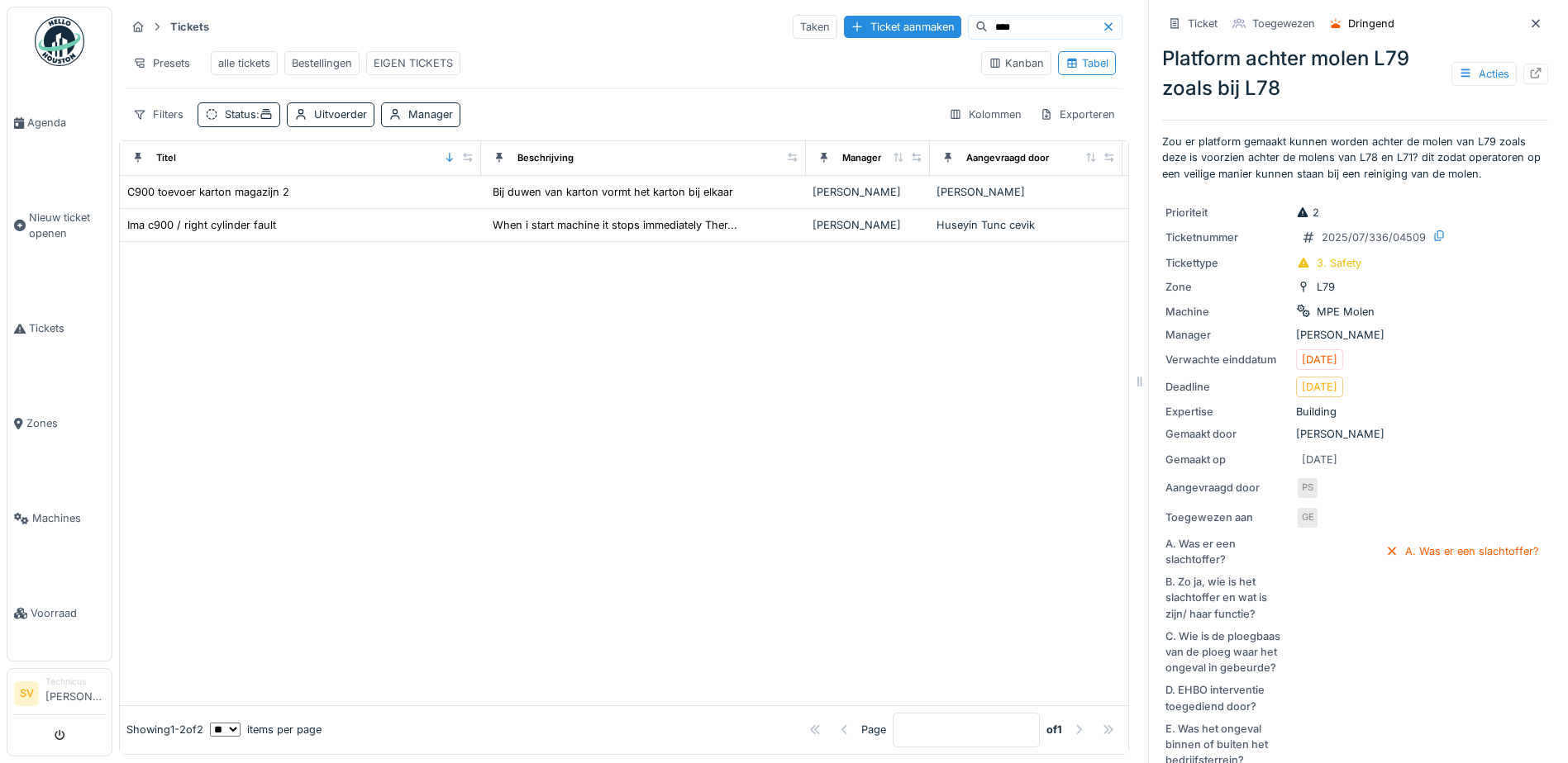
drag, startPoint x: 992, startPoint y: 28, endPoint x: 738, endPoint y: 13, distance: 254.4
click at [738, 13] on div "Tickets Taken Ticket aanmaken ****" at bounding box center [624, 27] width 997 height 28
type input "*******"
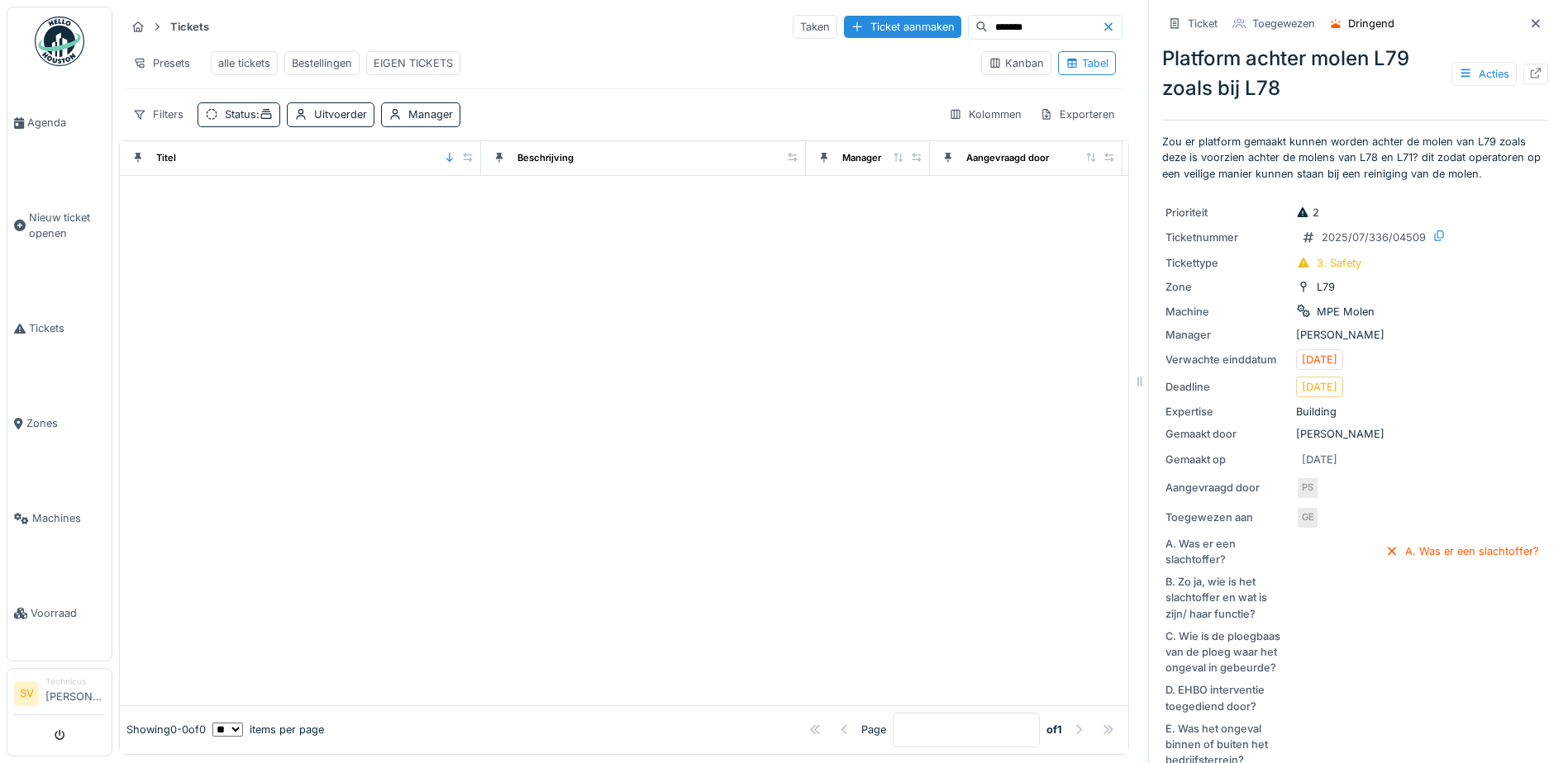
click at [1104, 25] on icon at bounding box center [1108, 27] width 8 height 8
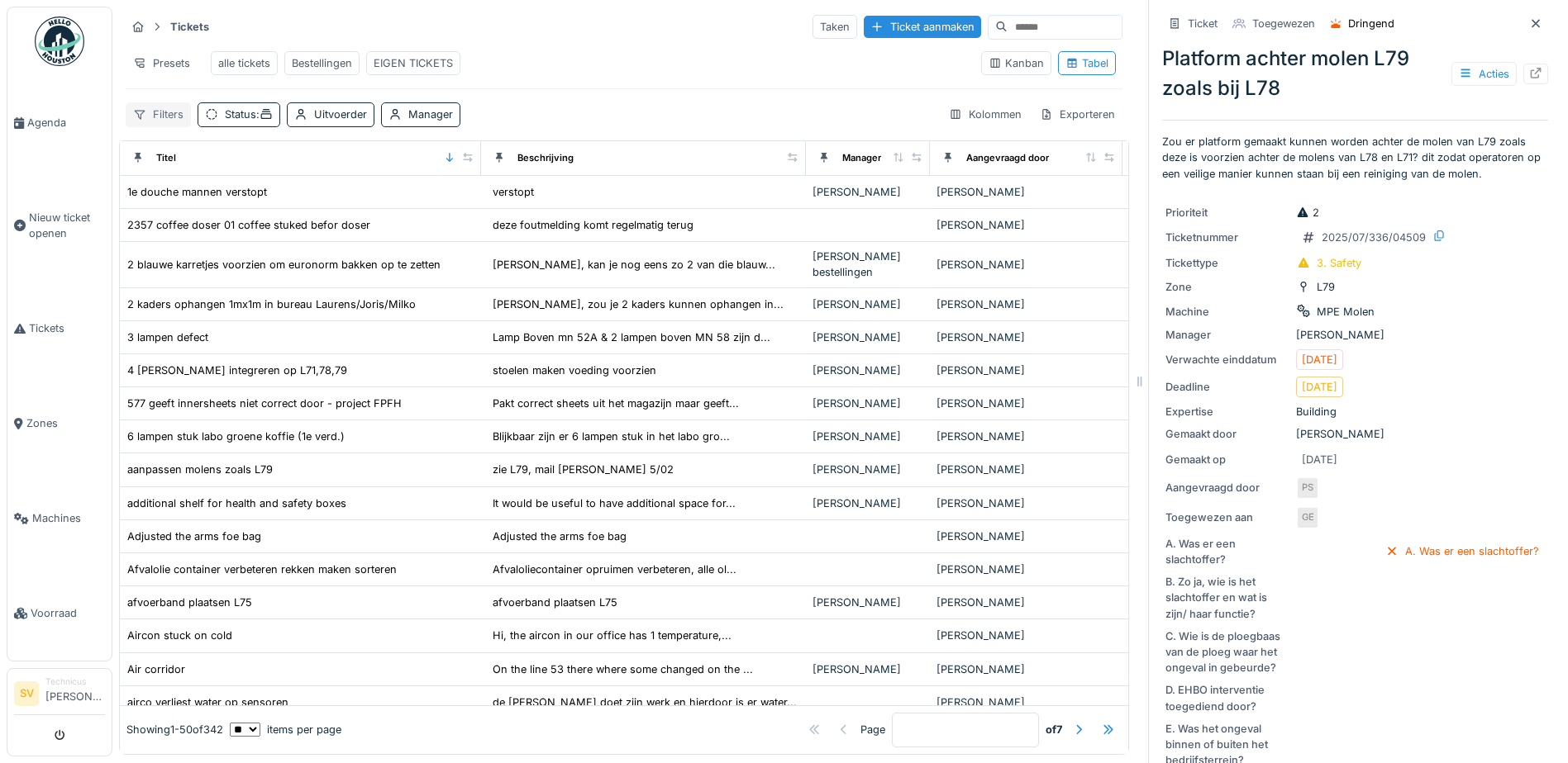
click at [162, 126] on div "Filters" at bounding box center [158, 114] width 65 height 24
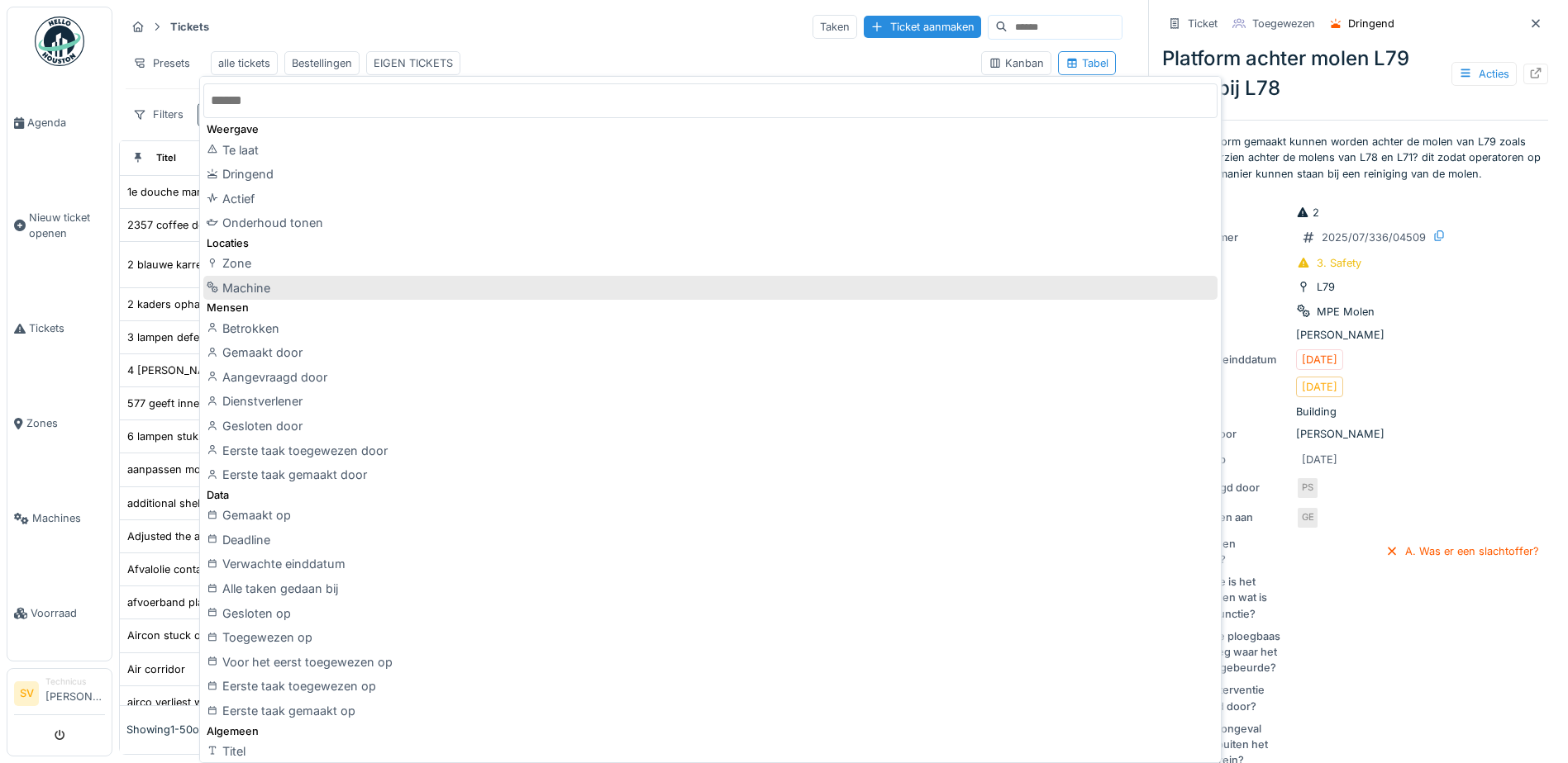
click at [296, 294] on div "Machine" at bounding box center [710, 289] width 1014 height 25
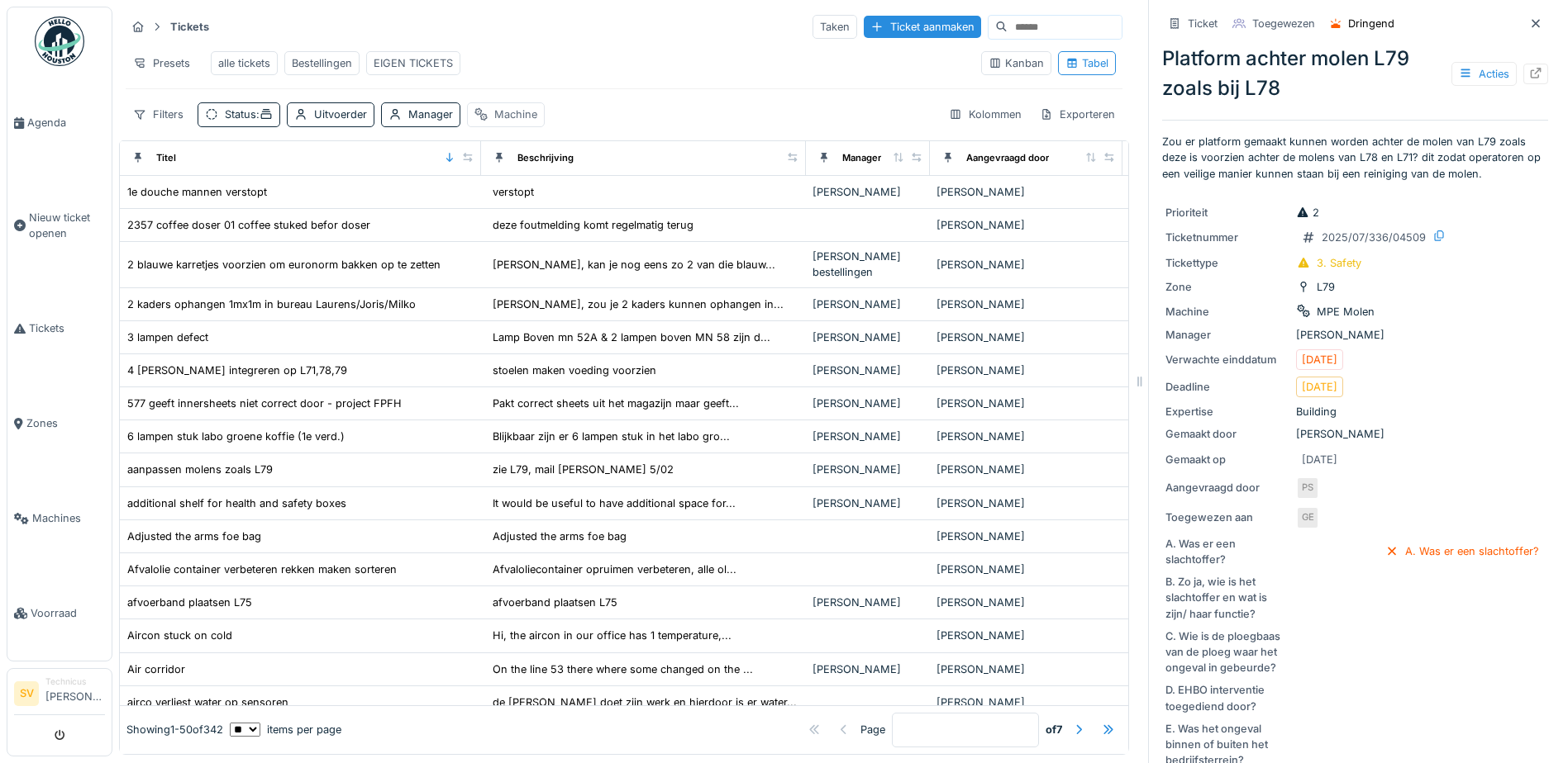
click at [517, 122] on div "Machine" at bounding box center [515, 114] width 43 height 16
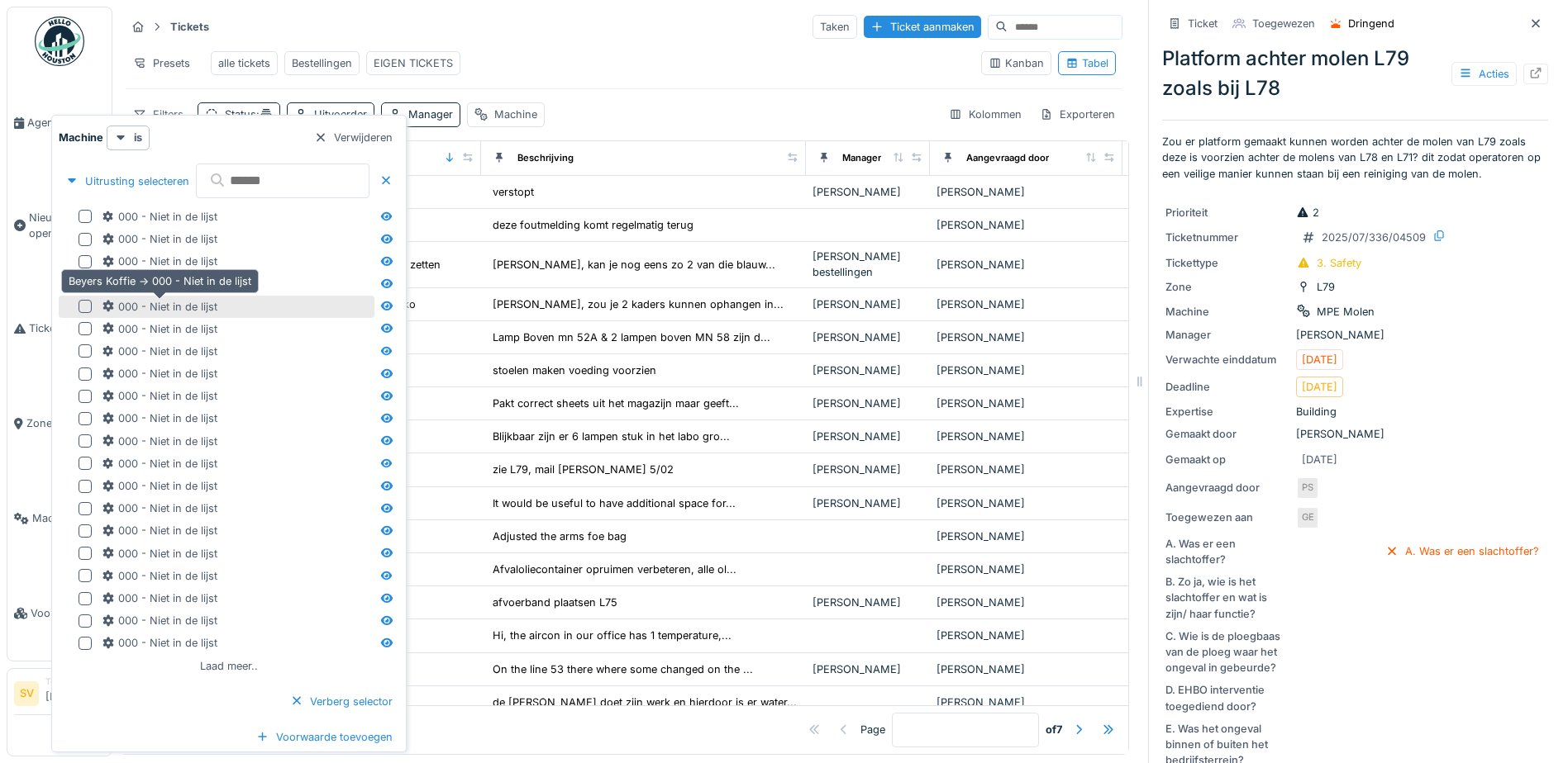
scroll to position [0, 0]
click at [273, 175] on input "text" at bounding box center [282, 180] width 173 height 34
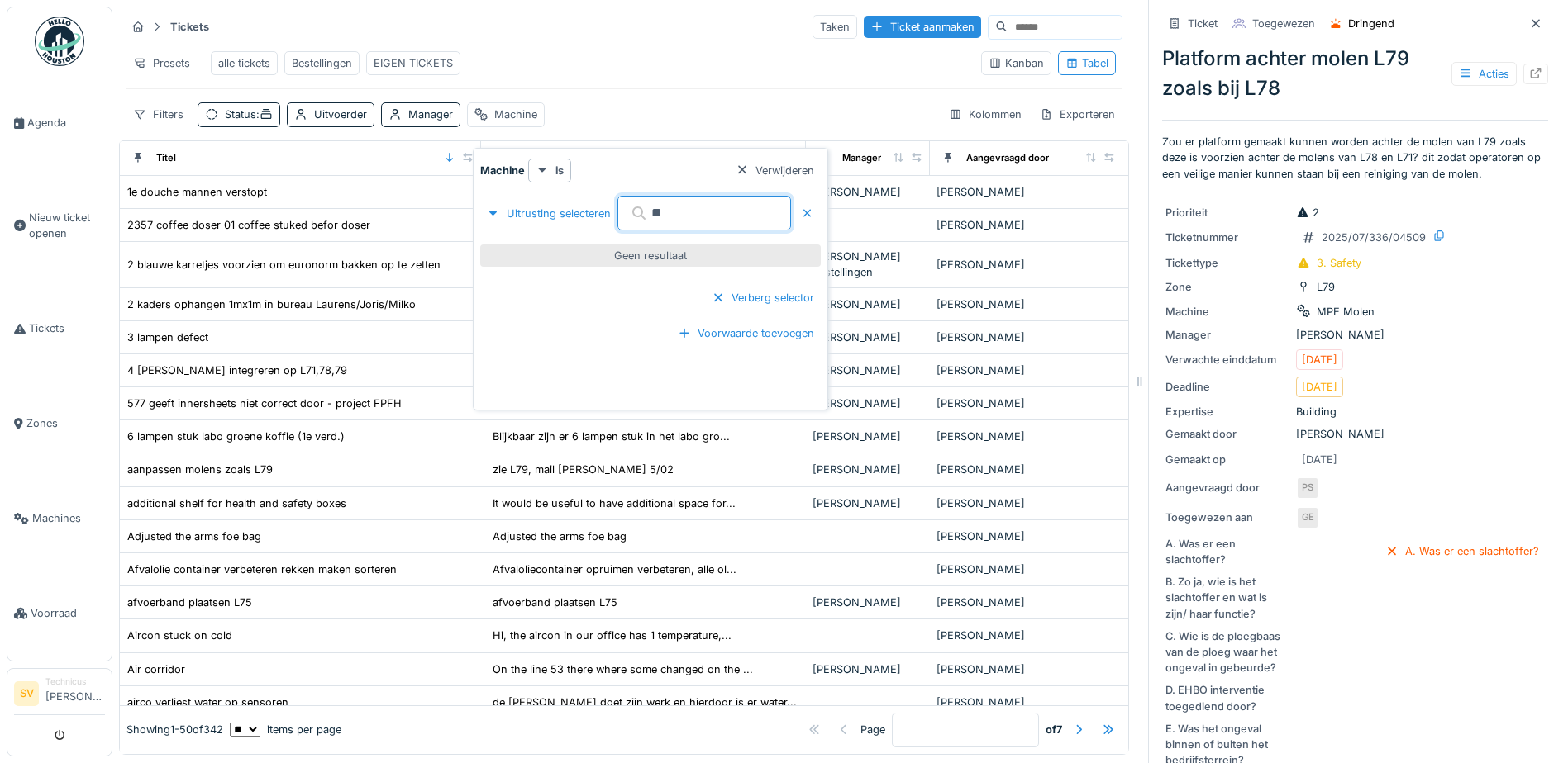
type input "*"
type input "****"
click at [605, 245] on div "IMA C900" at bounding box center [658, 248] width 270 height 16
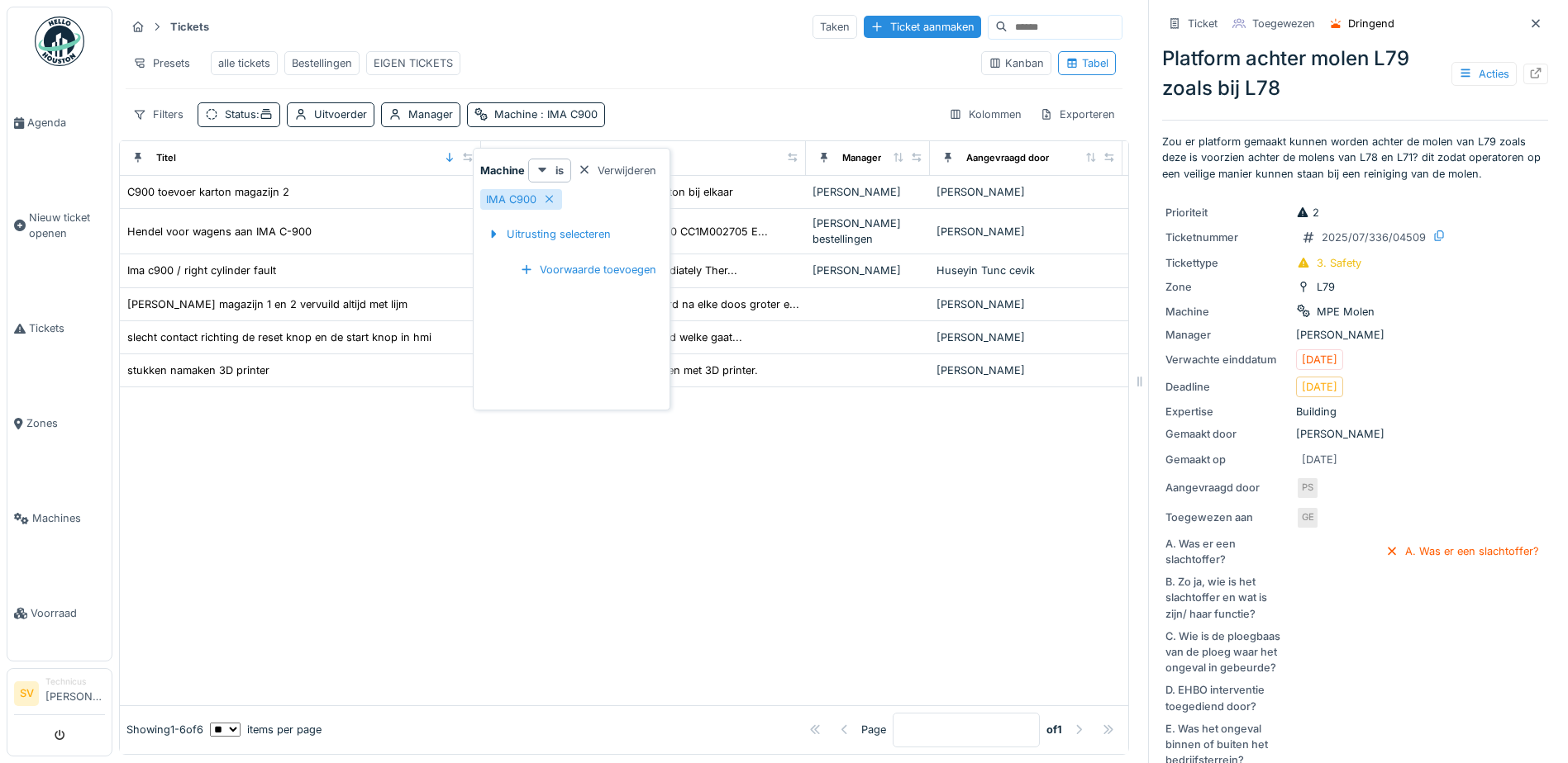
click at [470, 518] on div at bounding box center [624, 545] width 1008 height 317
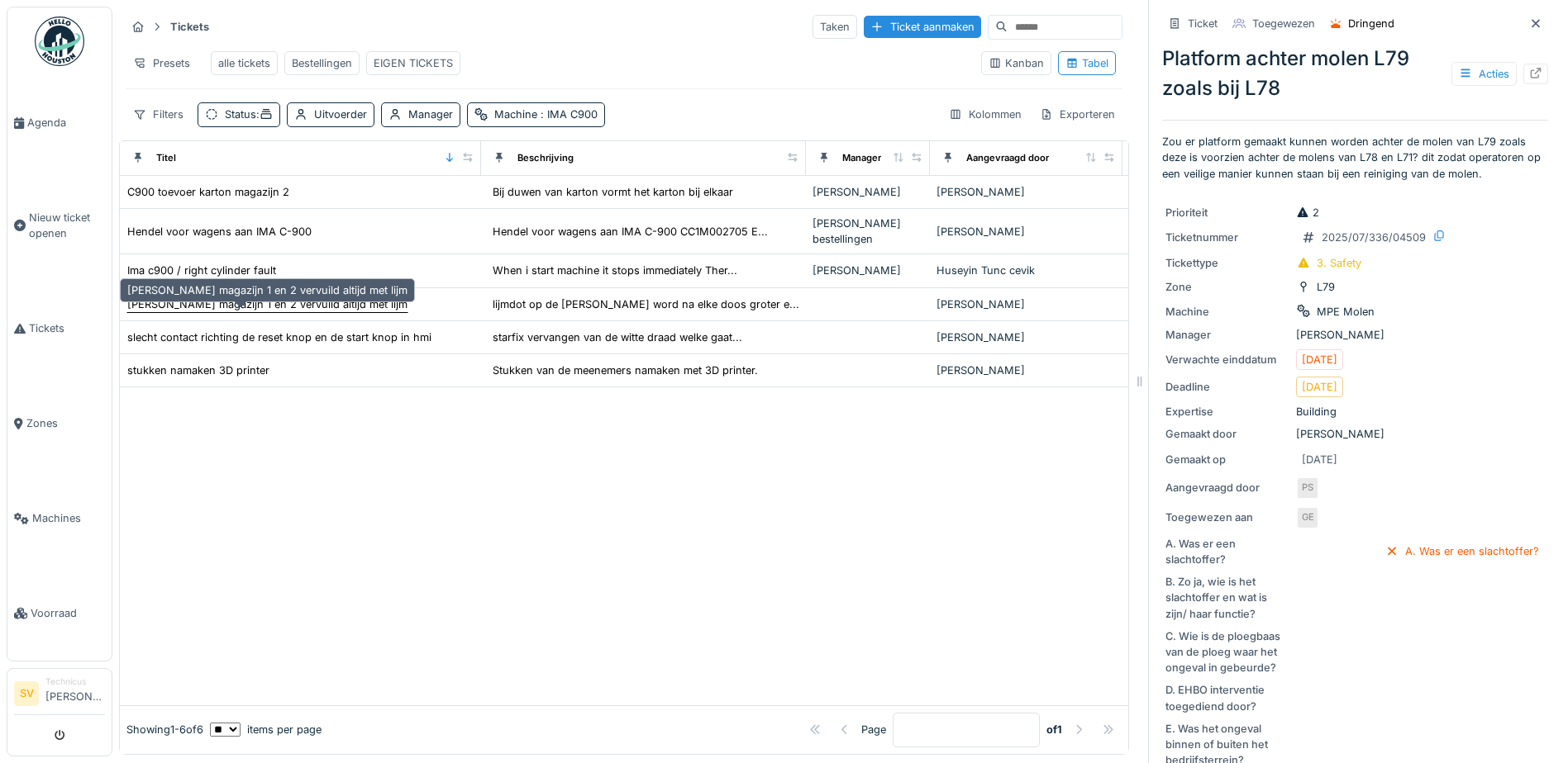
click at [290, 312] on div "[PERSON_NAME] magazijn 1 en 2 vervuild altijd met lijm" at bounding box center [267, 304] width 280 height 16
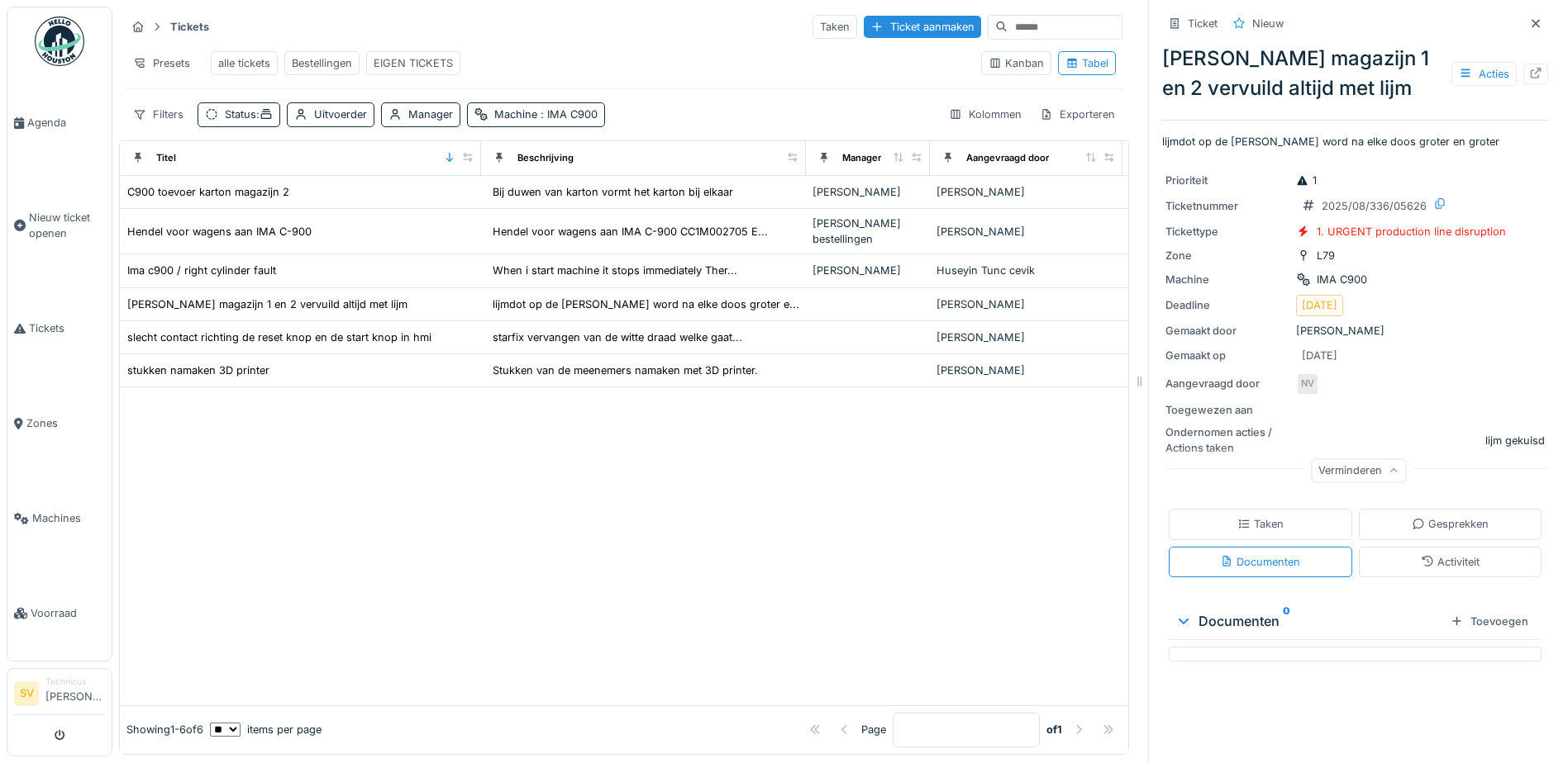
click at [882, 459] on div at bounding box center [624, 545] width 1008 height 317
click at [57, 735] on icon "submit" at bounding box center [59, 736] width 11 height 11
